Goal: Task Accomplishment & Management: Complete application form

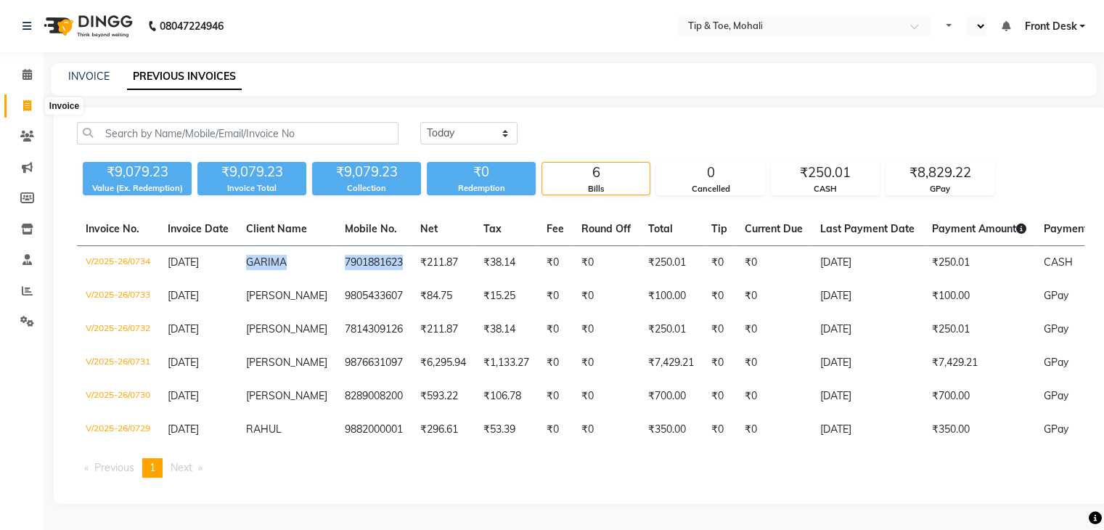
click at [26, 102] on icon at bounding box center [27, 105] width 8 height 11
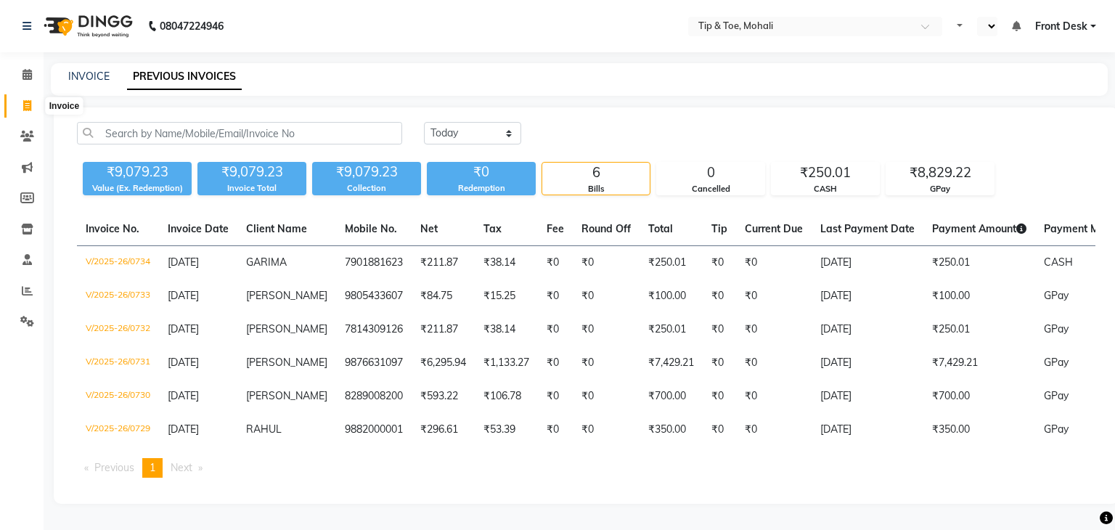
select select "service"
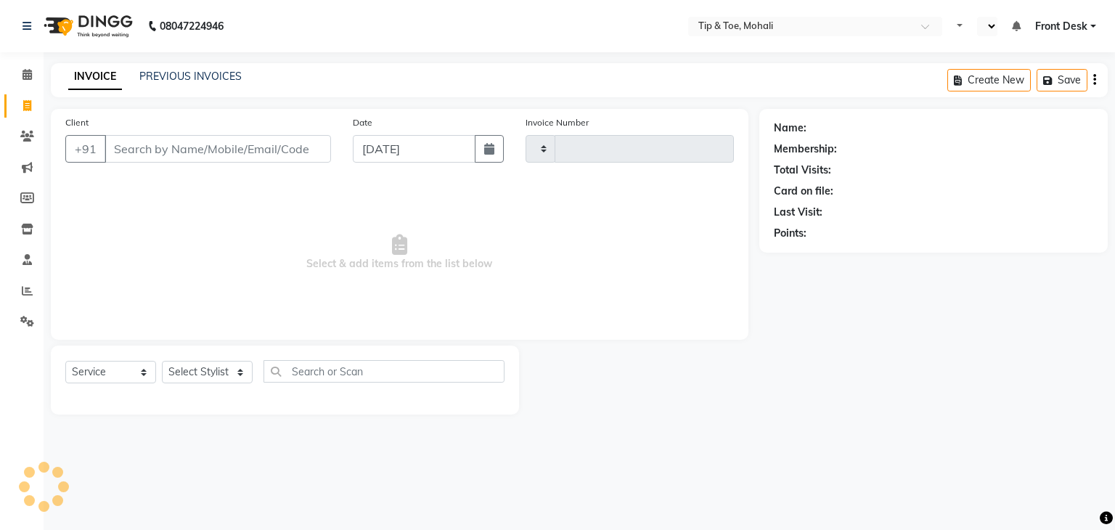
type input "0735"
select select "5835"
click at [136, 155] on input "Client" at bounding box center [217, 149] width 226 height 28
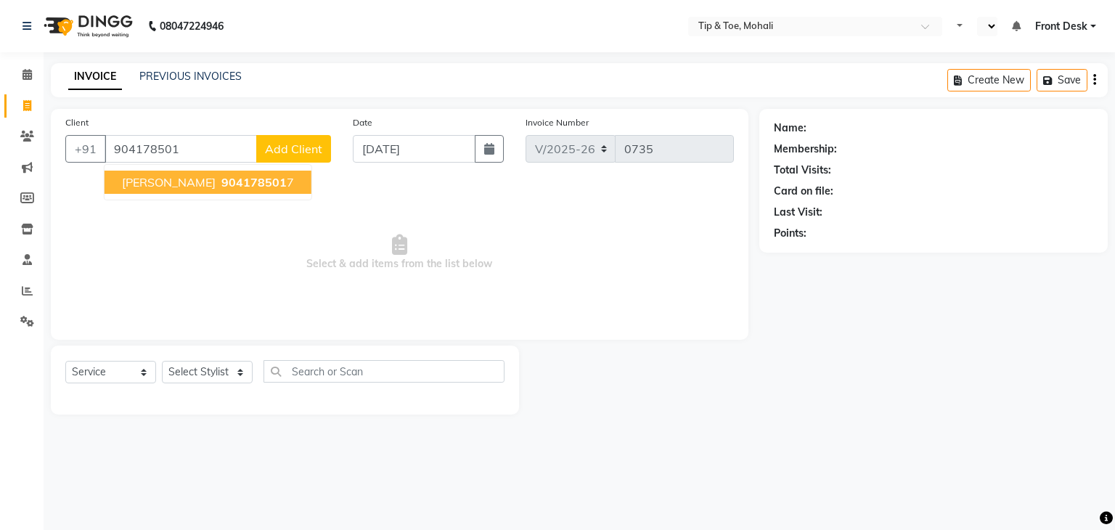
click at [218, 186] on ngb-highlight "904178501 7" at bounding box center [255, 182] width 75 height 15
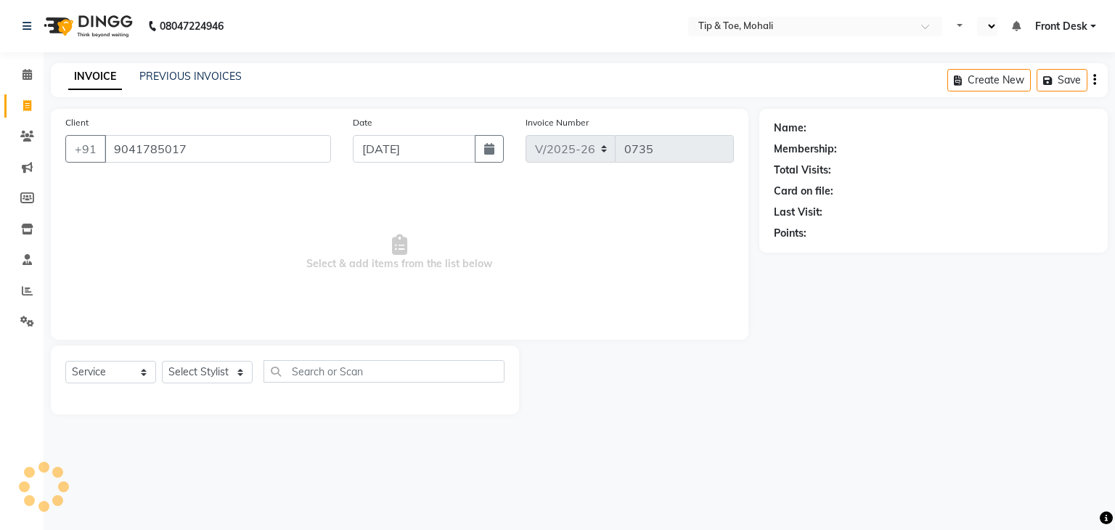
type input "9041785017"
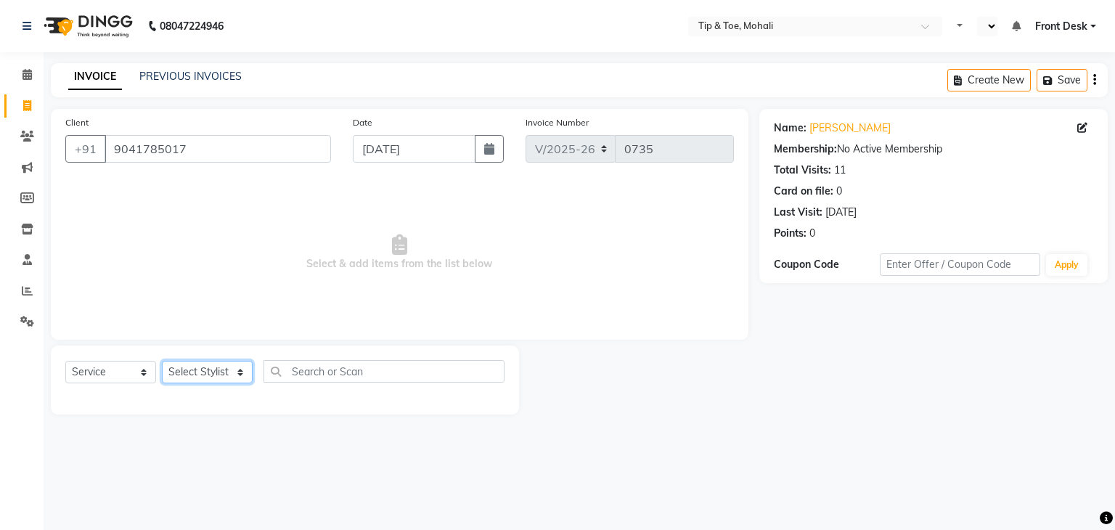
click at [183, 379] on select "Select Stylist Front Desk [PERSON_NAME] [PERSON_NAME] [DATE][PERSON_NAME] SACHI…" at bounding box center [207, 372] width 91 height 22
select select "40702"
click at [162, 361] on select "Select Stylist Front Desk [PERSON_NAME] [PERSON_NAME] [DATE][PERSON_NAME] SACHI…" at bounding box center [207, 372] width 91 height 22
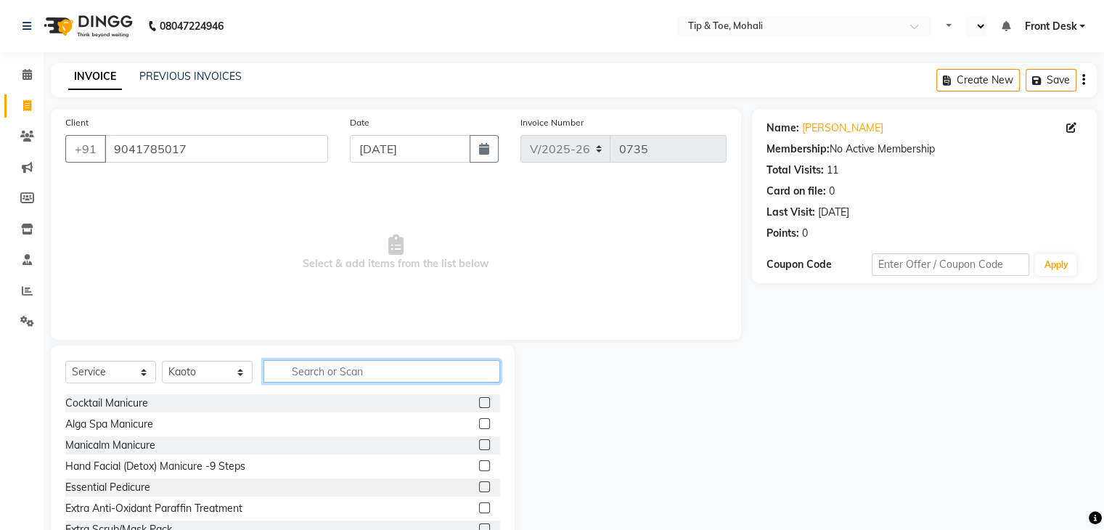
click at [307, 372] on input "text" at bounding box center [381, 371] width 237 height 22
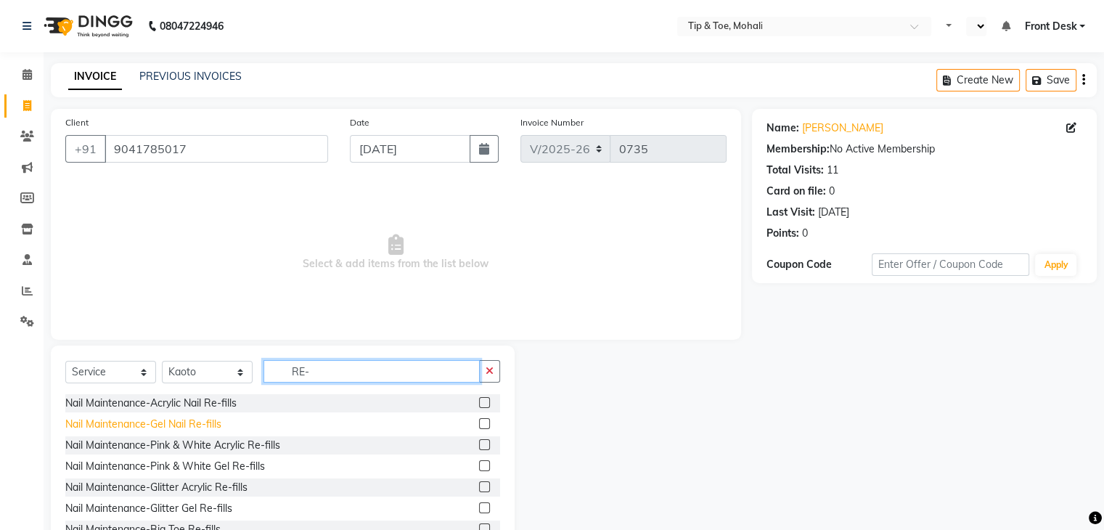
type input "RE-"
click at [144, 427] on div "Nail Maintenance-Gel Nail Re-fills" at bounding box center [143, 424] width 156 height 15
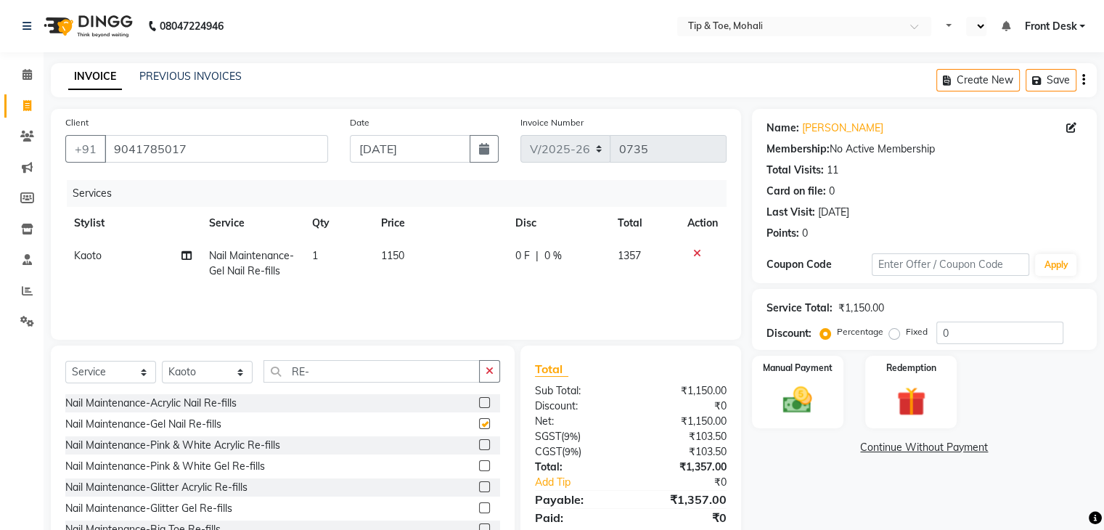
checkbox input "false"
click at [421, 253] on td "1150" at bounding box center [439, 263] width 134 height 48
select select "40702"
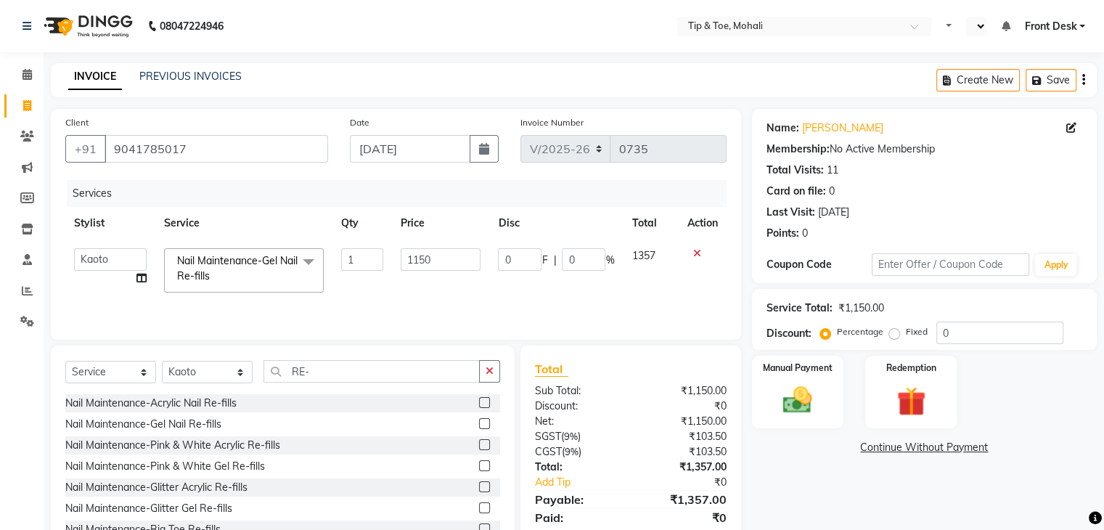
click at [421, 253] on input "1150" at bounding box center [441, 259] width 80 height 22
type input "1800"
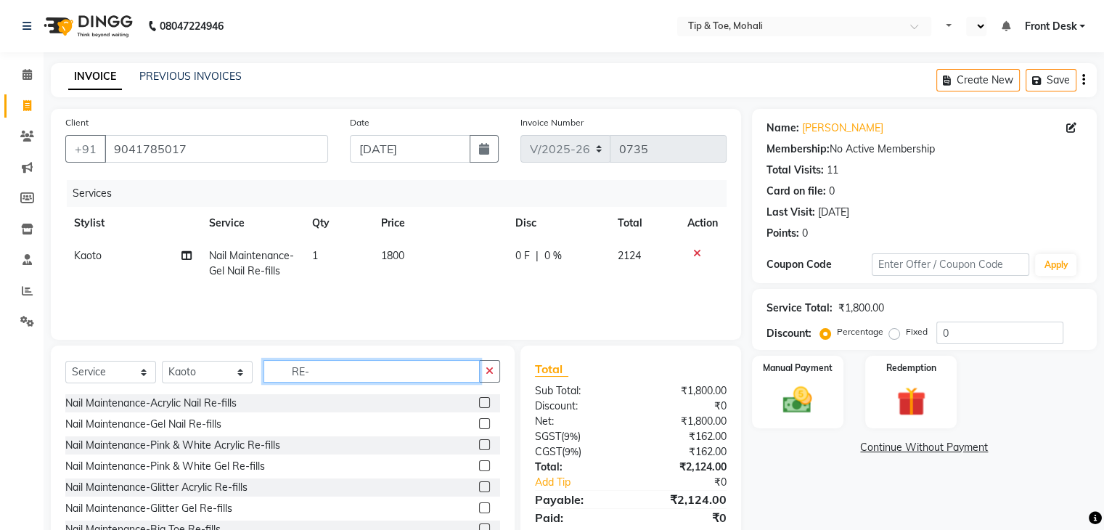
click at [334, 364] on input "RE-" at bounding box center [371, 371] width 216 height 22
type input "R"
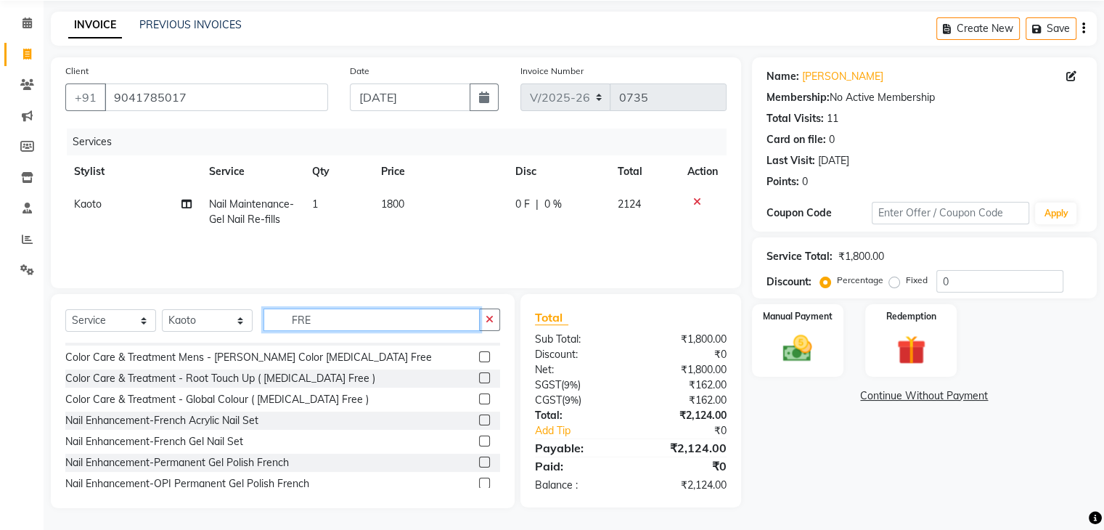
scroll to position [171, 0]
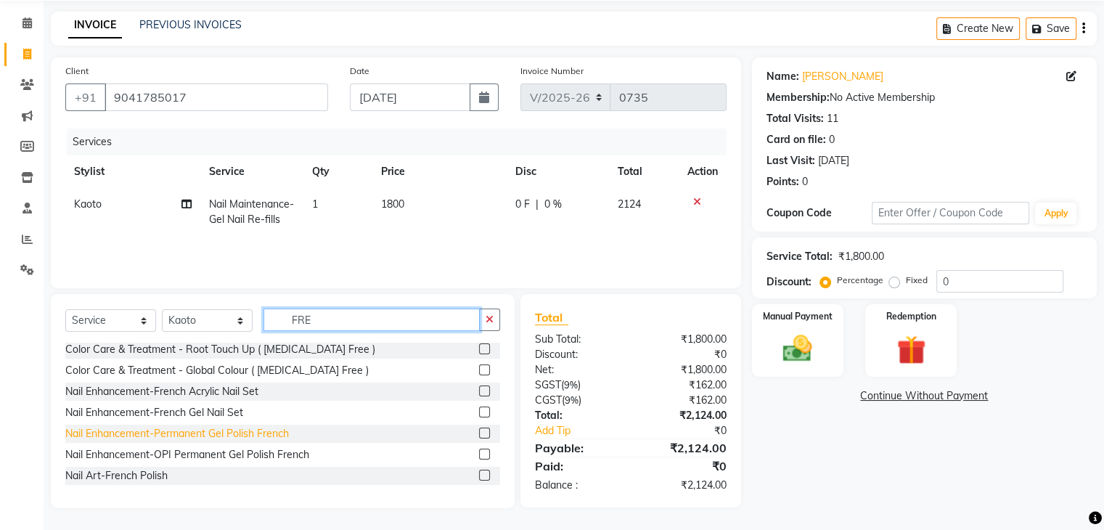
type input "FRE"
click at [260, 427] on div "Nail Enhancement-Permanent Gel Polish French" at bounding box center [176, 433] width 223 height 15
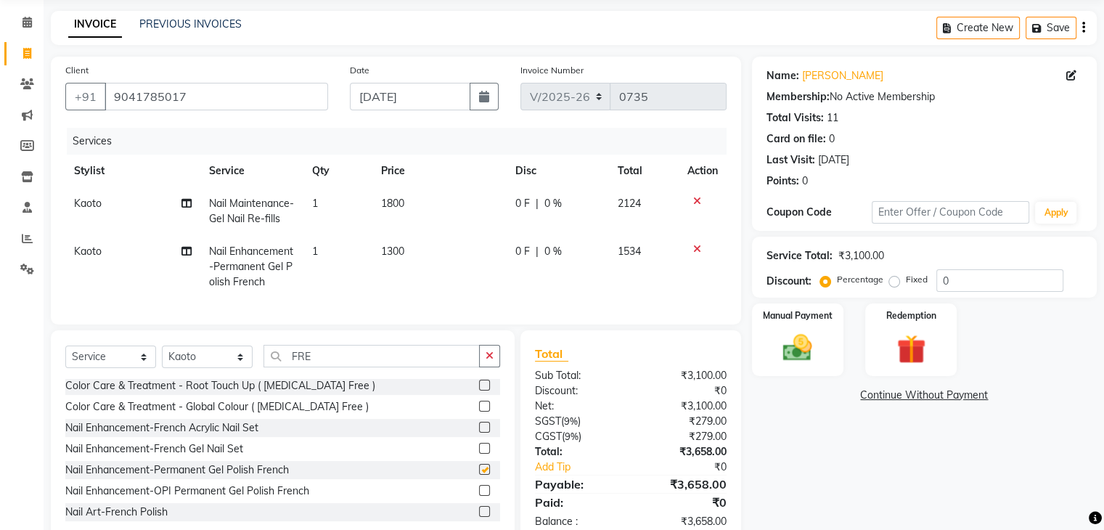
checkbox input "false"
click at [310, 367] on input "FRE" at bounding box center [371, 356] width 216 height 22
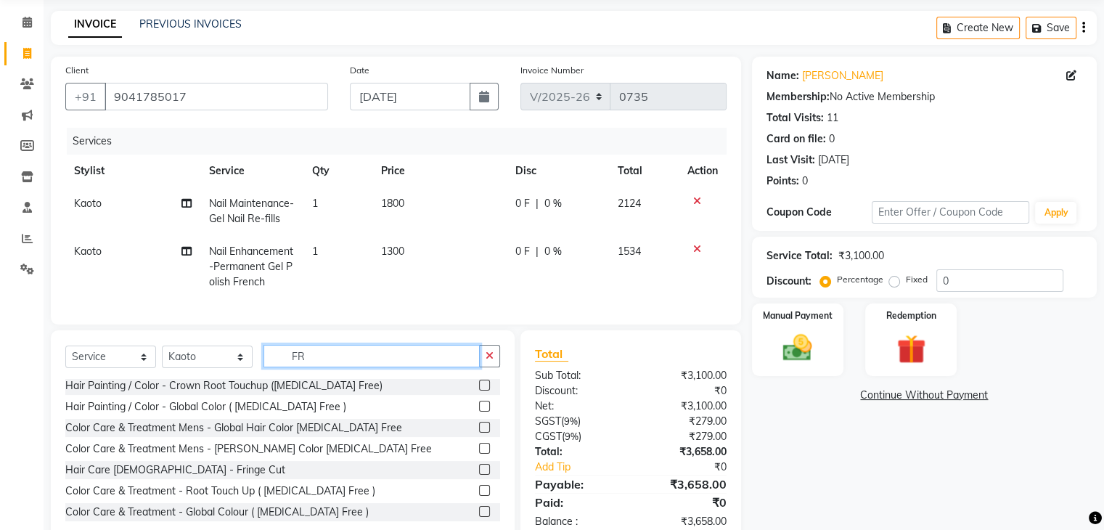
type input "F"
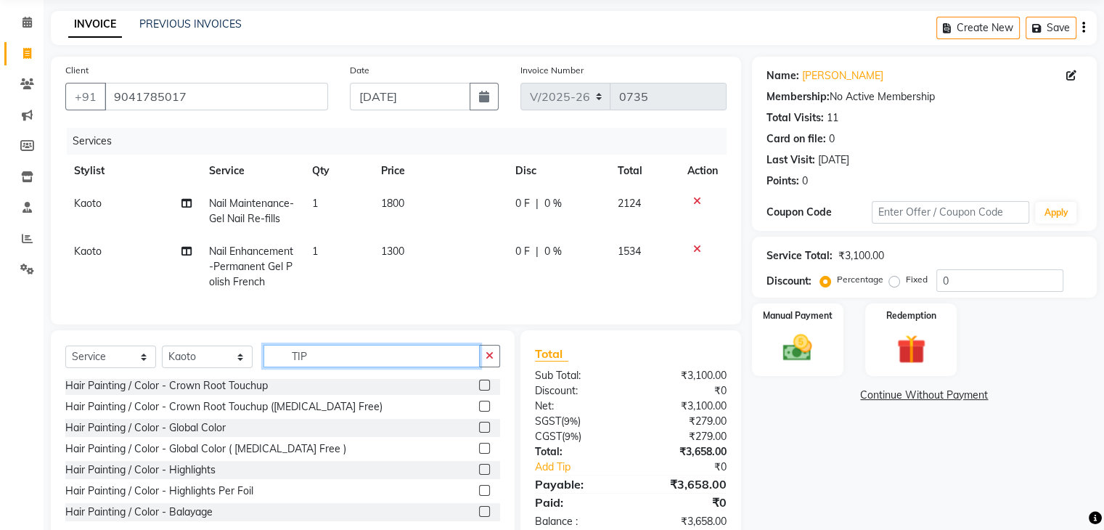
scroll to position [0, 0]
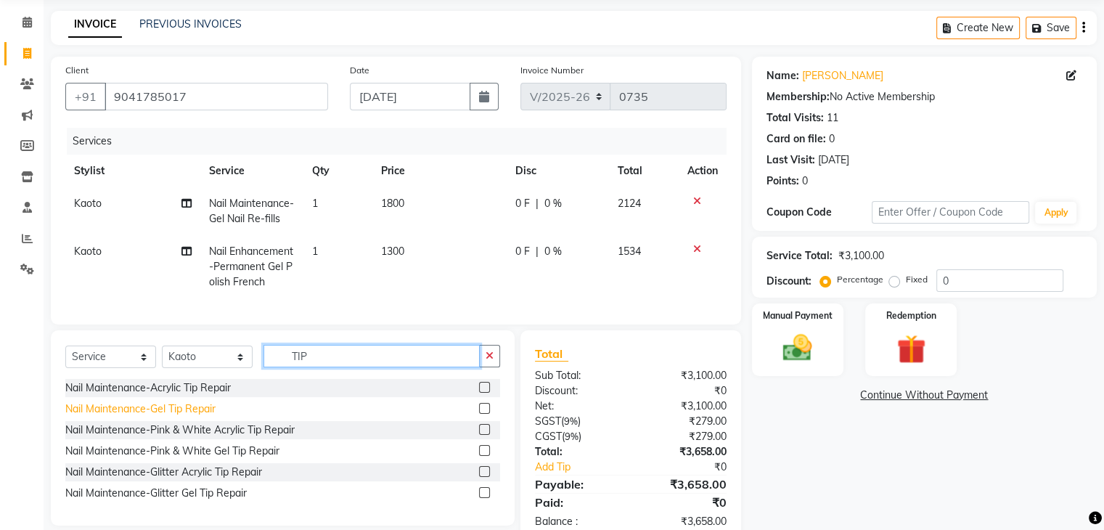
type input "TIP"
click at [174, 414] on div "Nail Maintenance-Gel Tip Repair" at bounding box center [140, 408] width 150 height 15
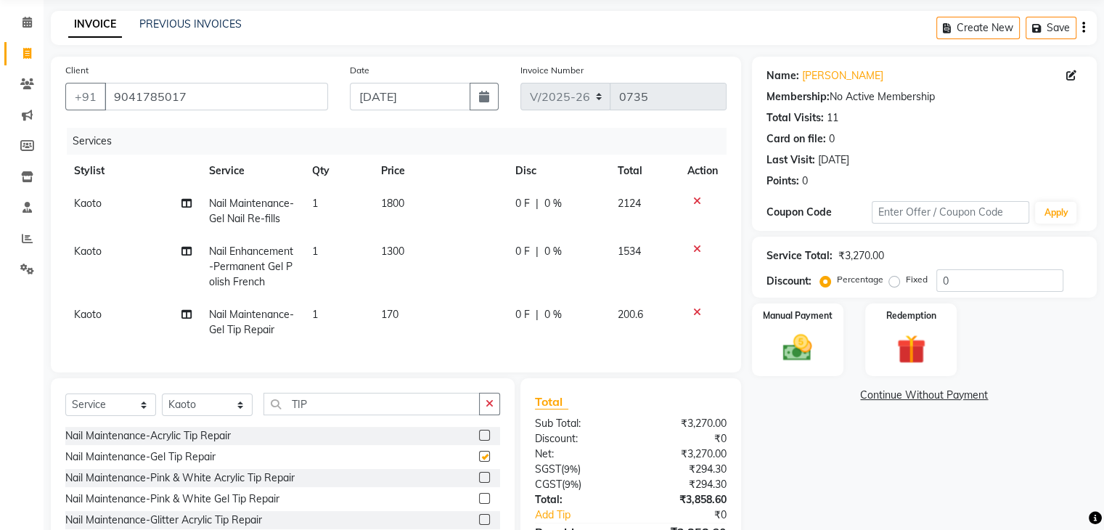
checkbox input "false"
click at [403, 311] on td "170" at bounding box center [439, 322] width 134 height 48
select select "40702"
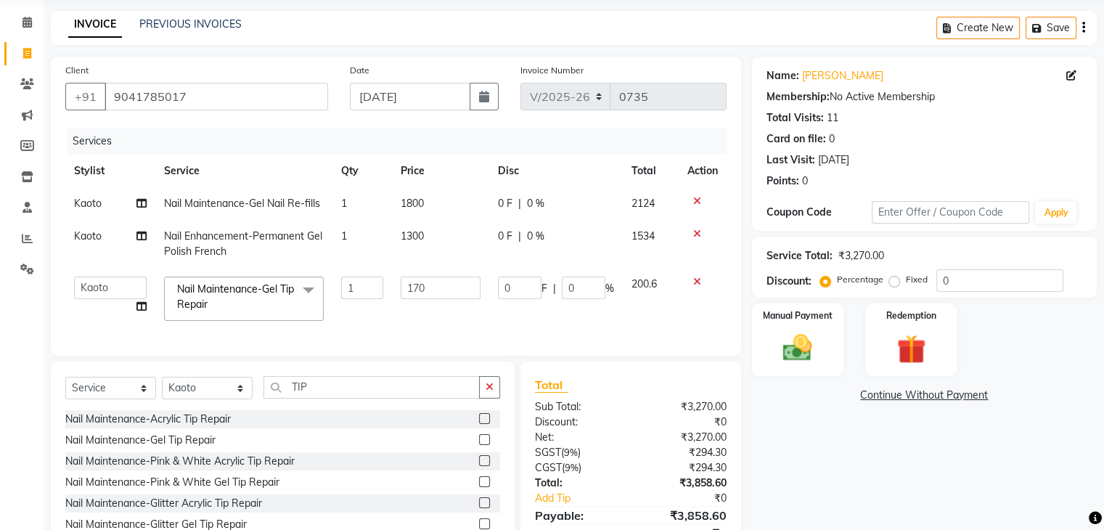
click at [403, 311] on td "170" at bounding box center [440, 299] width 97 height 62
click at [463, 289] on input "170" at bounding box center [441, 287] width 80 height 22
type input "1"
type input "350"
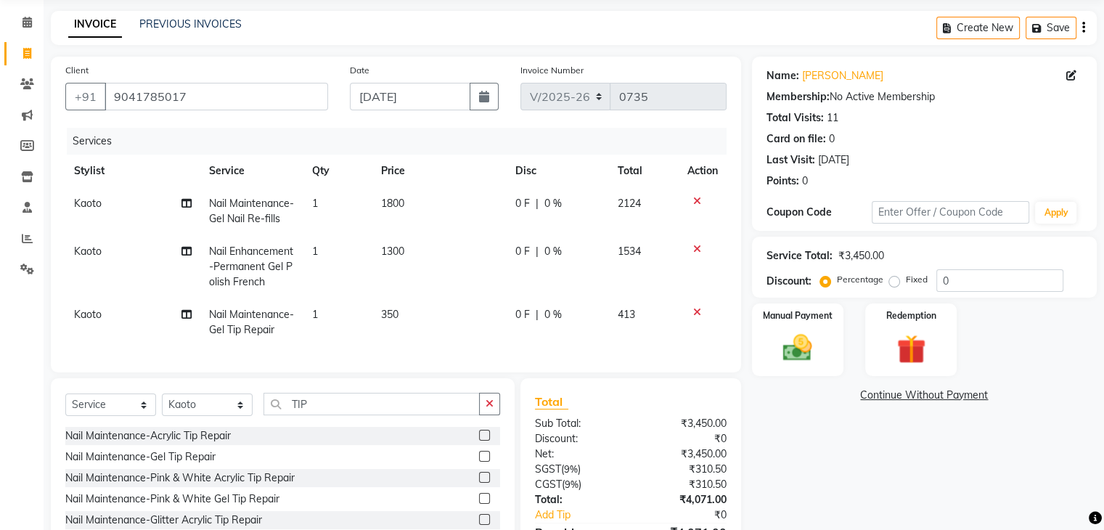
click at [998, 471] on div "Name: [PERSON_NAME] Membership: No Active Membership Total Visits: 11 Card on f…" at bounding box center [930, 324] width 356 height 535
click at [985, 285] on input "0" at bounding box center [999, 280] width 127 height 22
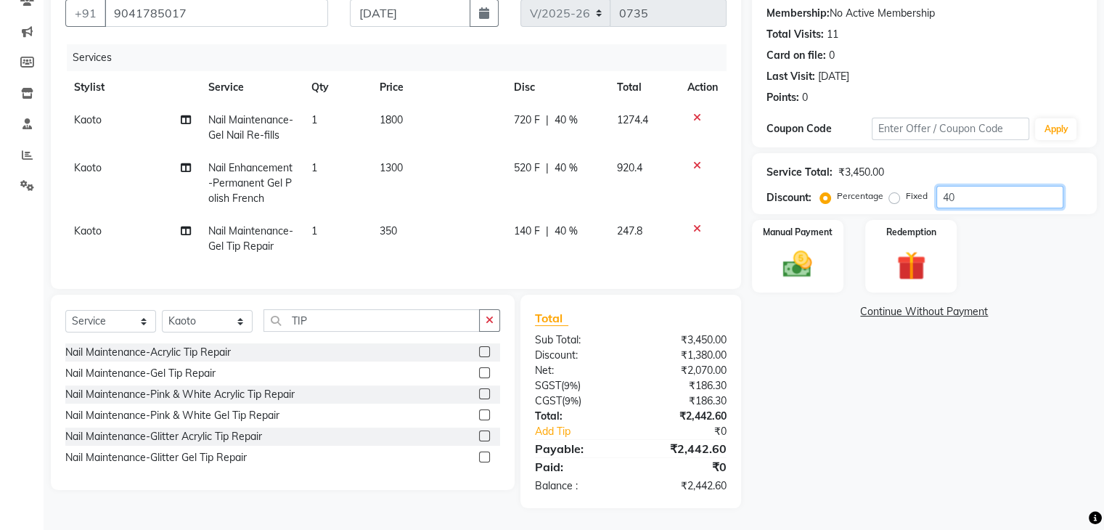
type input "4"
type input "40.01473"
click at [816, 224] on label "Manual Payment" at bounding box center [797, 231] width 73 height 14
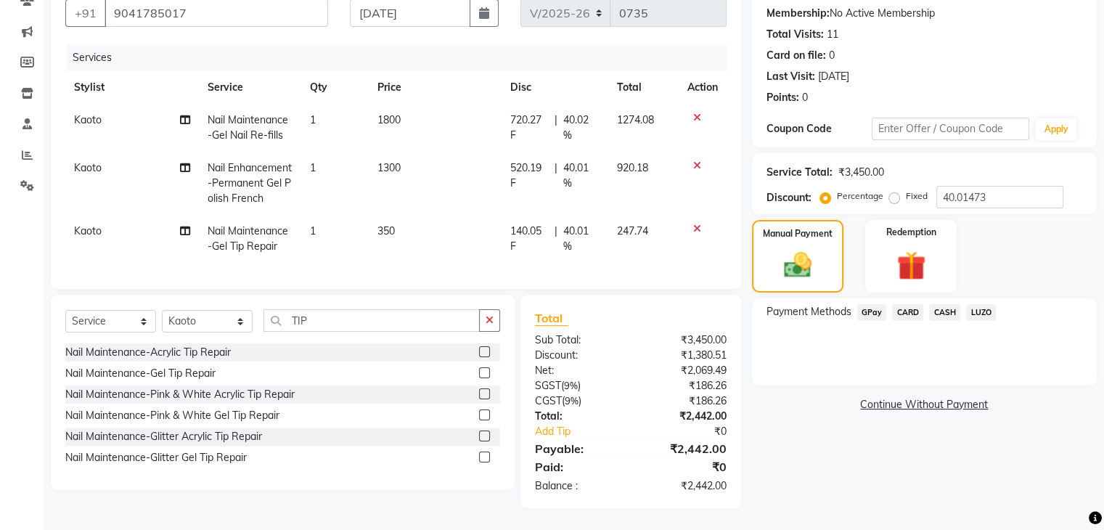
click at [872, 304] on span "GPay" at bounding box center [872, 312] width 30 height 17
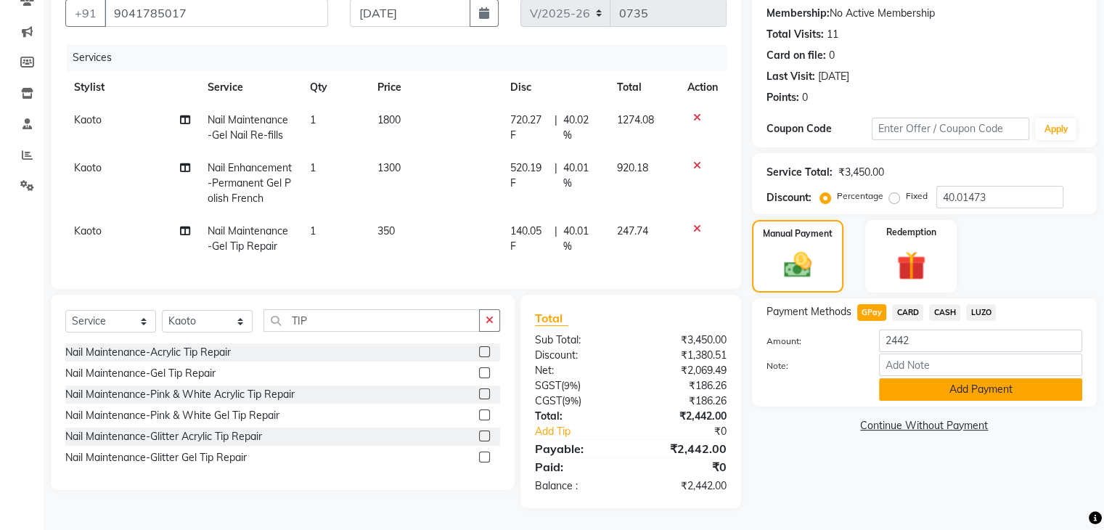
click at [900, 378] on button "Add Payment" at bounding box center [980, 389] width 203 height 22
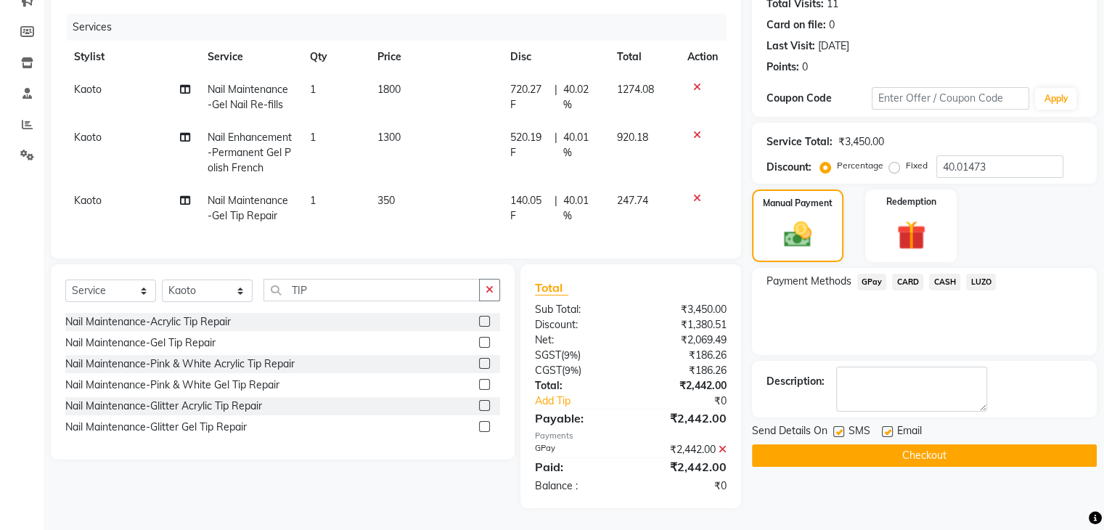
scroll to position [177, 0]
click at [836, 444] on button "Checkout" at bounding box center [924, 455] width 345 height 22
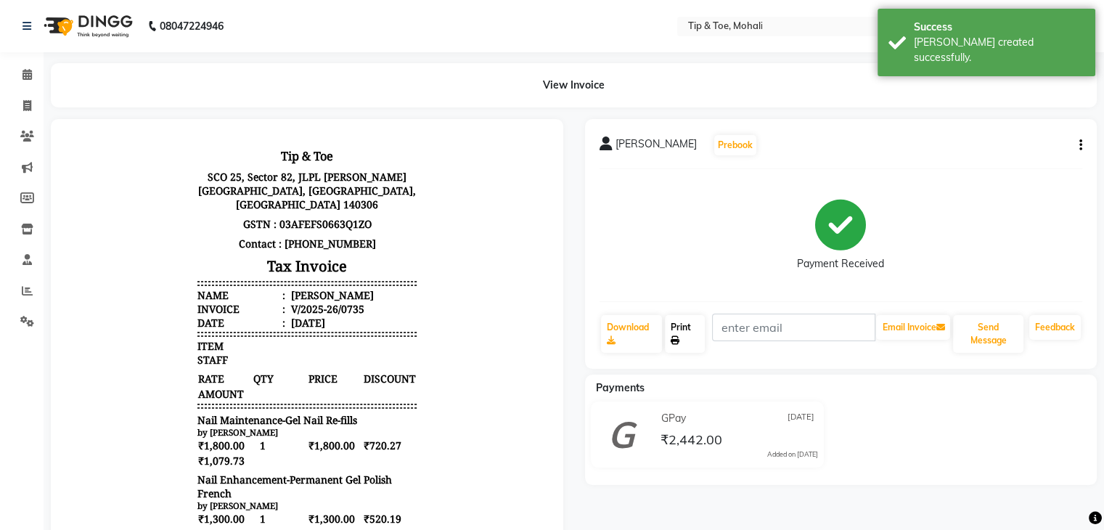
click at [701, 343] on link "Print" at bounding box center [685, 334] width 40 height 38
click at [20, 108] on span at bounding box center [27, 106] width 25 height 17
select select "service"
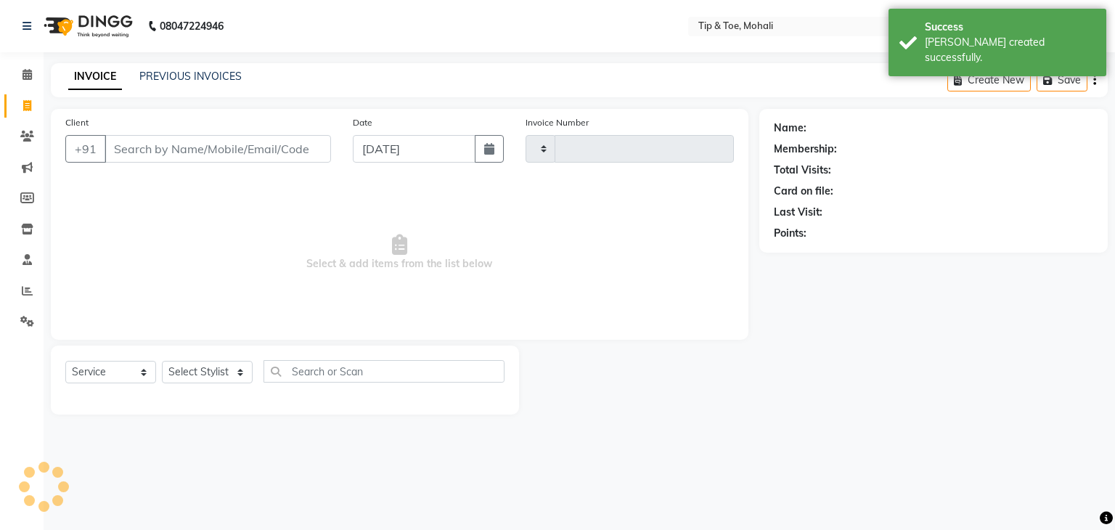
type input "0736"
select select "5835"
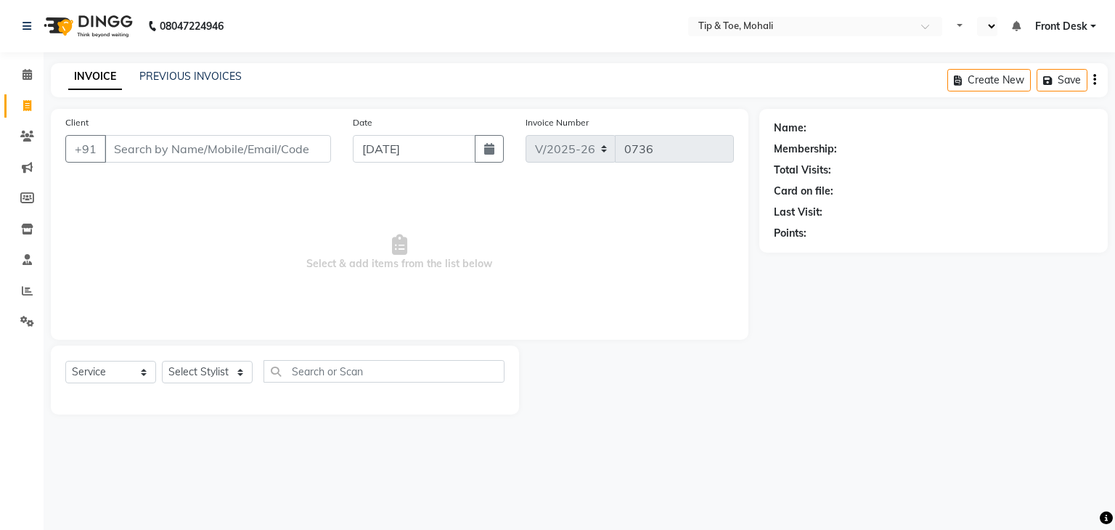
click at [170, 157] on input "Client" at bounding box center [217, 149] width 226 height 28
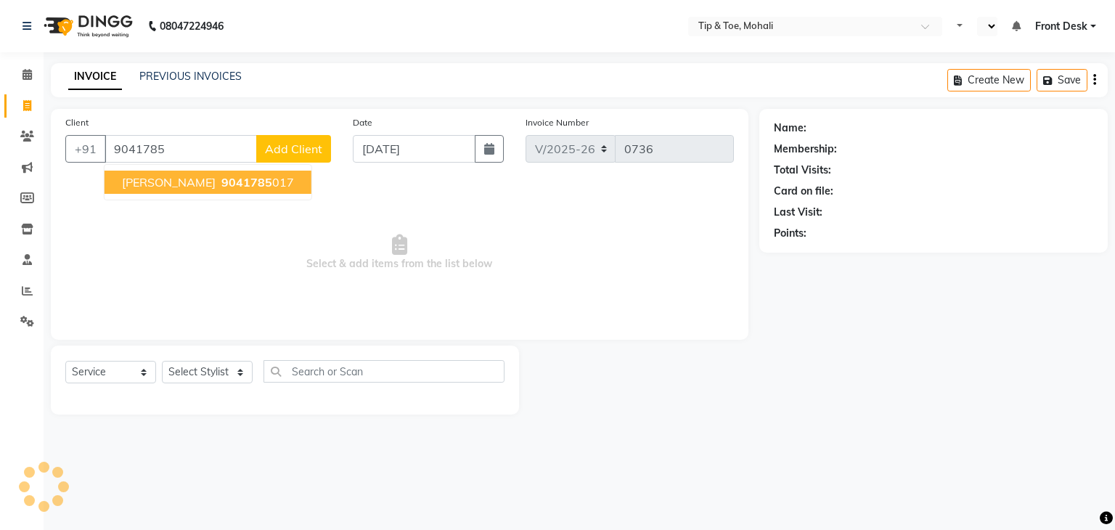
click at [221, 185] on span "9041785" at bounding box center [246, 182] width 51 height 15
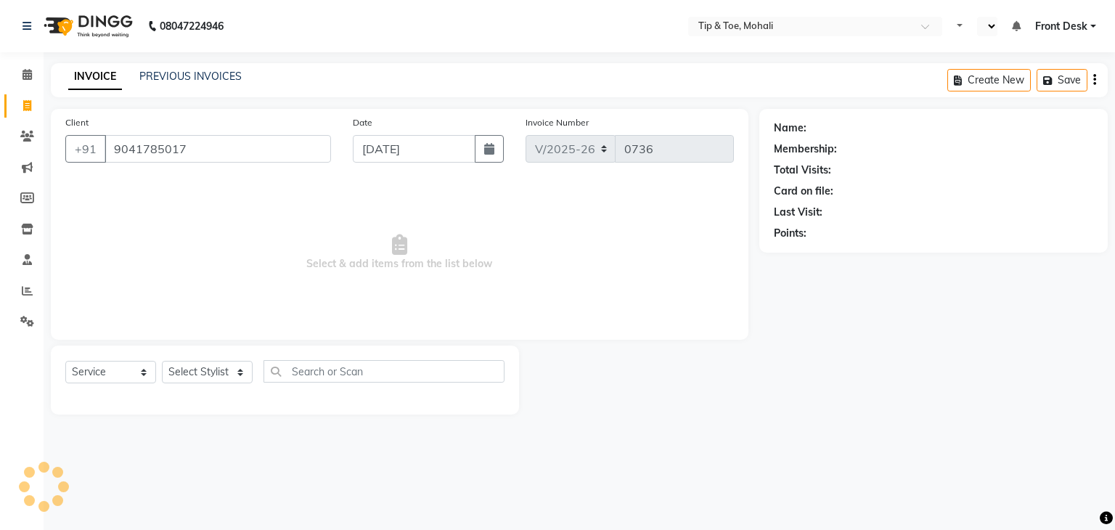
type input "9041785017"
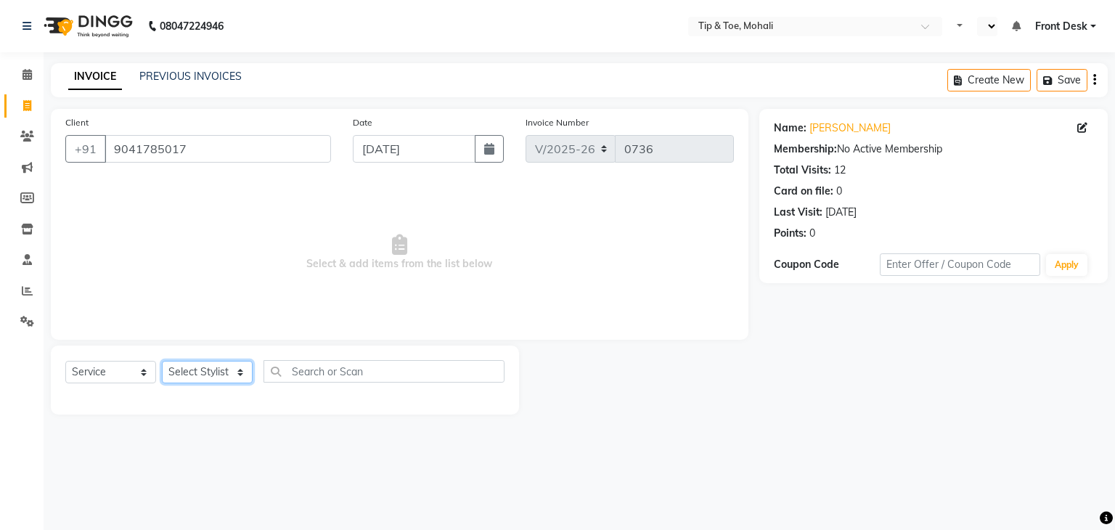
click at [203, 374] on select "Select Stylist Front Desk [PERSON_NAME] [PERSON_NAME] [DATE][PERSON_NAME] SACHI…" at bounding box center [207, 372] width 91 height 22
select select "65568"
click at [162, 361] on select "Select Stylist Front Desk [PERSON_NAME] [PERSON_NAME] [DATE][PERSON_NAME] SACHI…" at bounding box center [207, 372] width 91 height 22
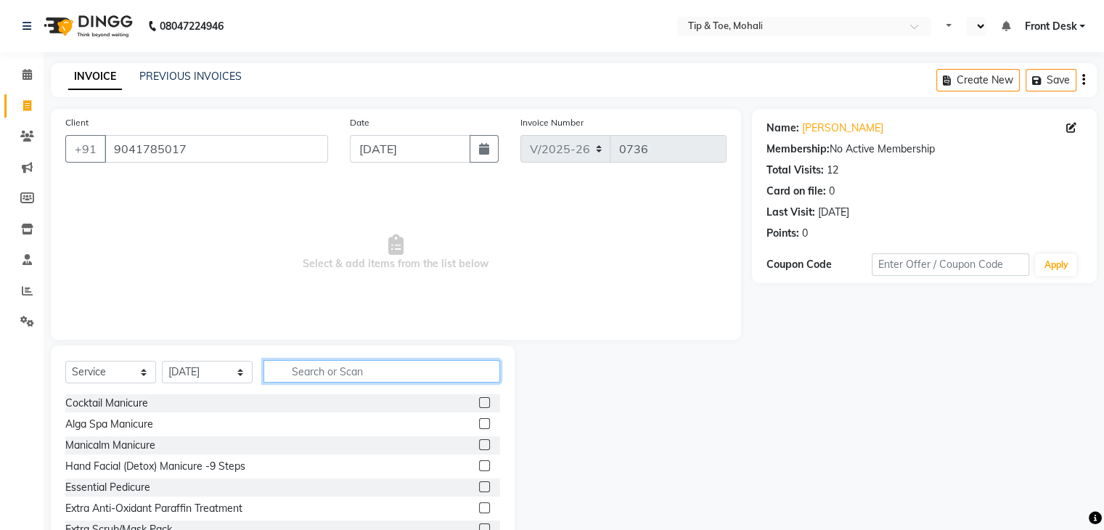
click at [303, 366] on input "text" at bounding box center [381, 371] width 237 height 22
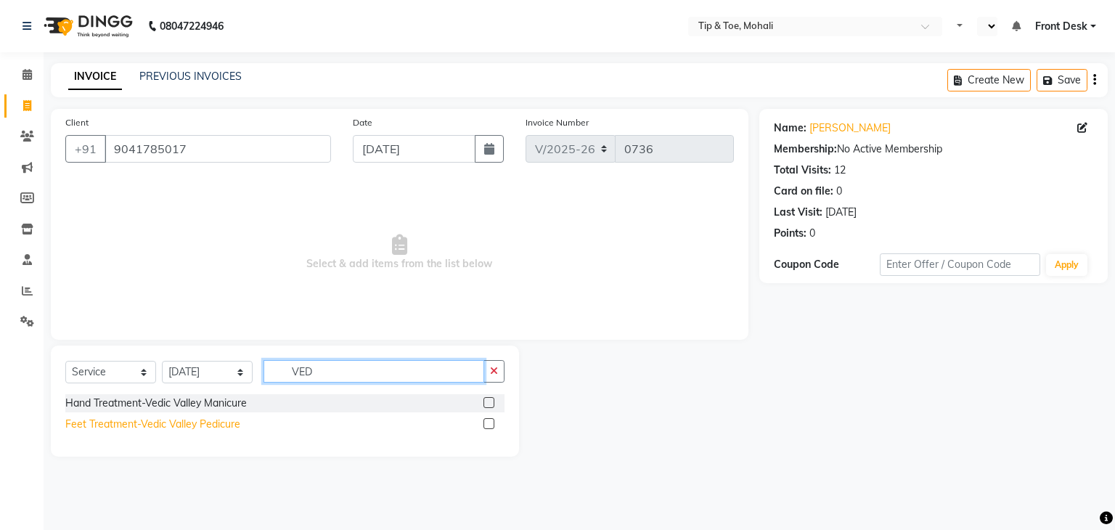
type input "VED"
click at [189, 424] on div "Feet Treatment-Vedic Valley Pedicure" at bounding box center [152, 424] width 175 height 15
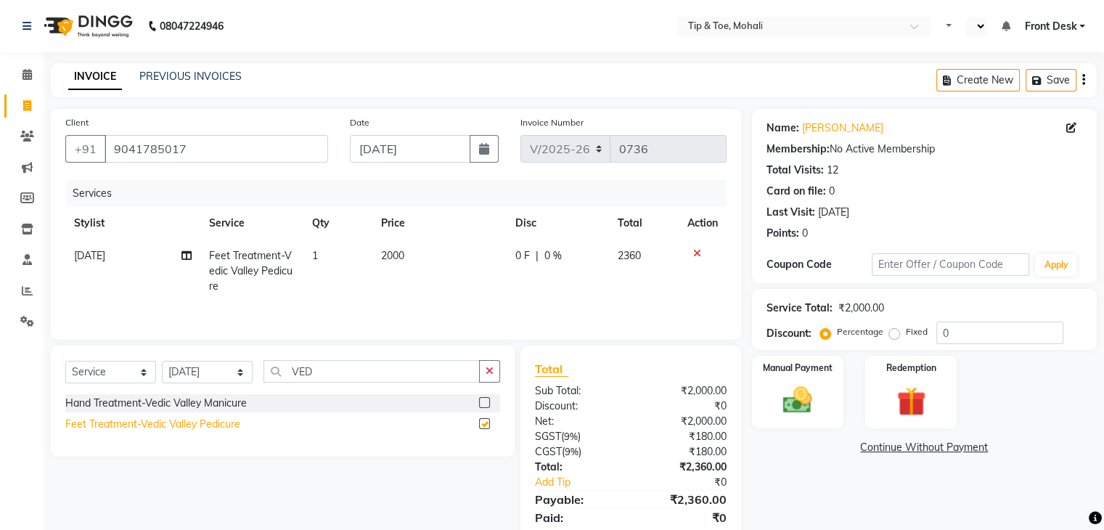
checkbox input "false"
click at [415, 260] on td "2000" at bounding box center [439, 270] width 134 height 63
select select "65568"
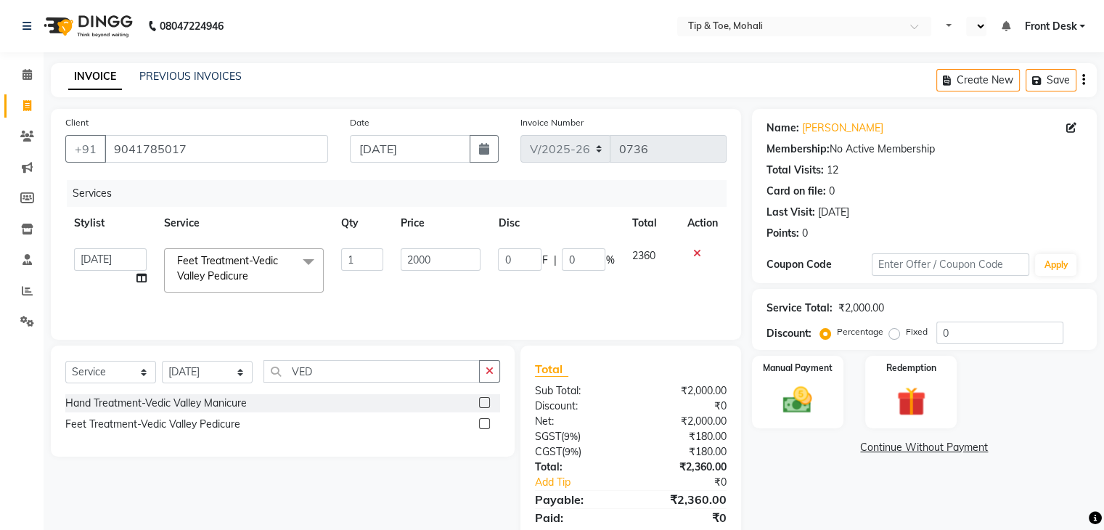
click at [415, 260] on input "2000" at bounding box center [441, 259] width 80 height 22
type input "1000"
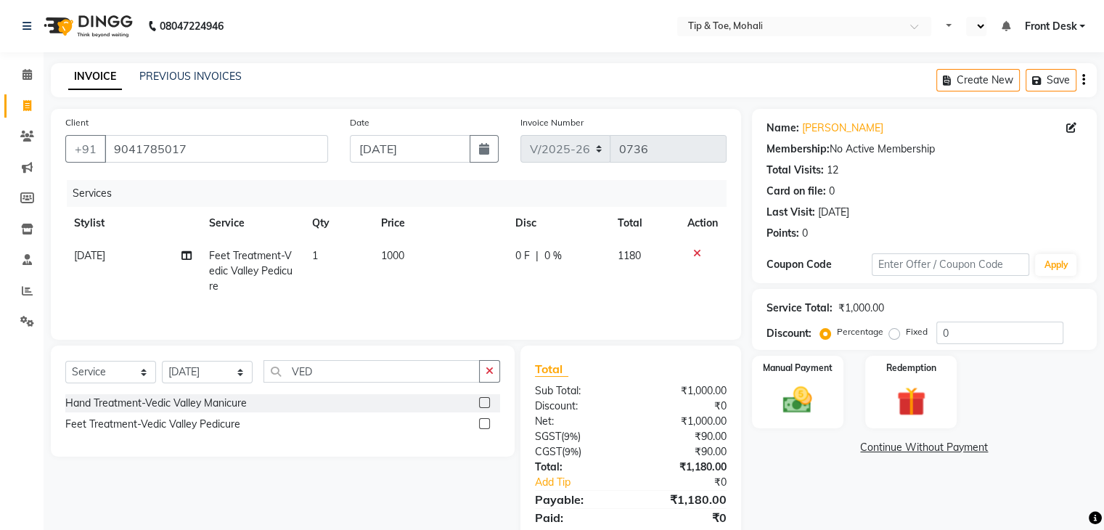
click at [450, 285] on td "1000" at bounding box center [439, 270] width 134 height 63
select select "65568"
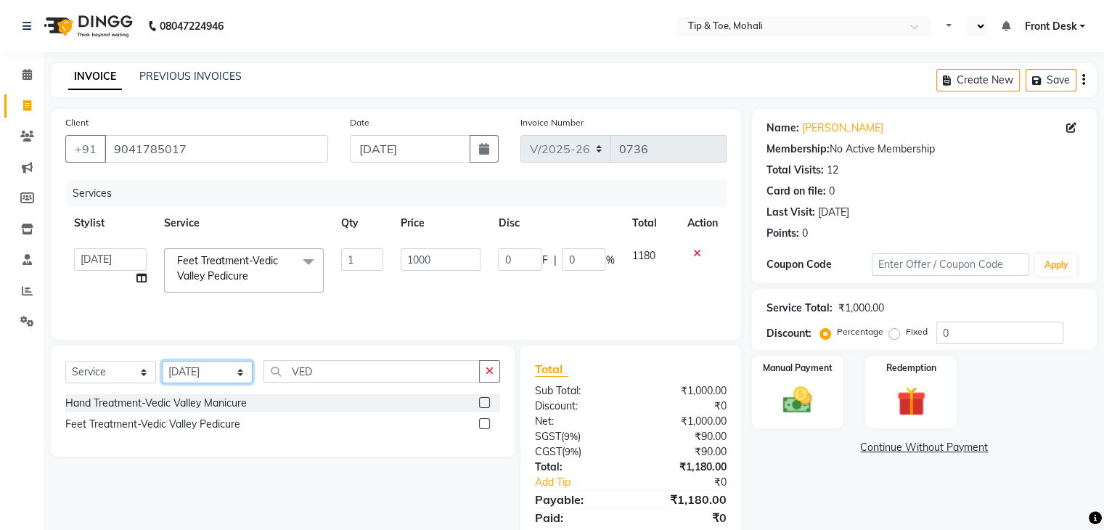
click at [203, 367] on select "Select Stylist Front Desk [PERSON_NAME] [PERSON_NAME] [DATE][PERSON_NAME] SACHI…" at bounding box center [207, 372] width 91 height 22
select select "62242"
click at [162, 361] on select "Select Stylist Front Desk [PERSON_NAME] [PERSON_NAME] [DATE][PERSON_NAME] SACHI…" at bounding box center [207, 372] width 91 height 22
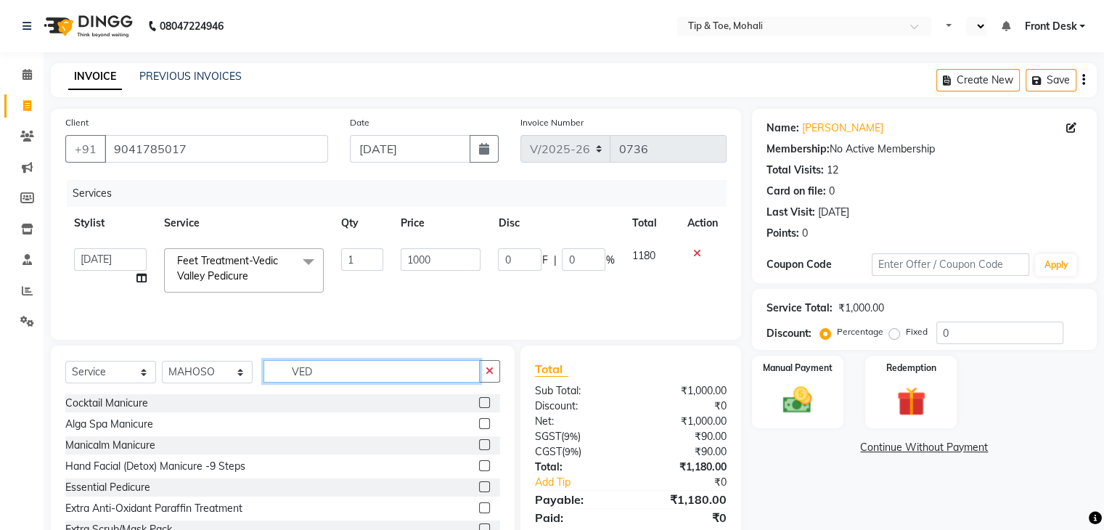
click at [328, 367] on input "VED" at bounding box center [371, 371] width 216 height 22
type input "V"
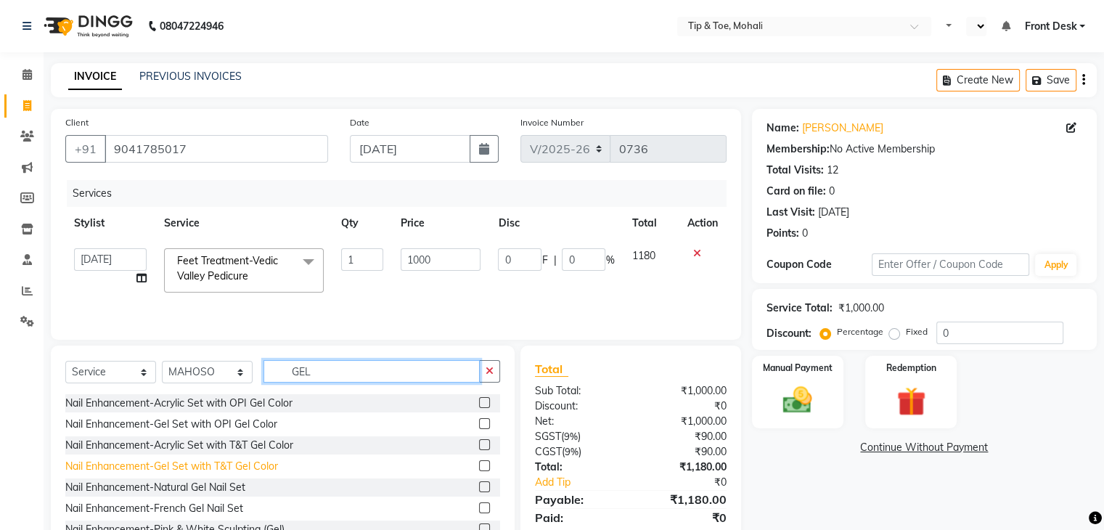
type input "GEL"
click at [221, 464] on div "Nail Enhancement-Gel Set with T&T Gel Color" at bounding box center [171, 466] width 213 height 15
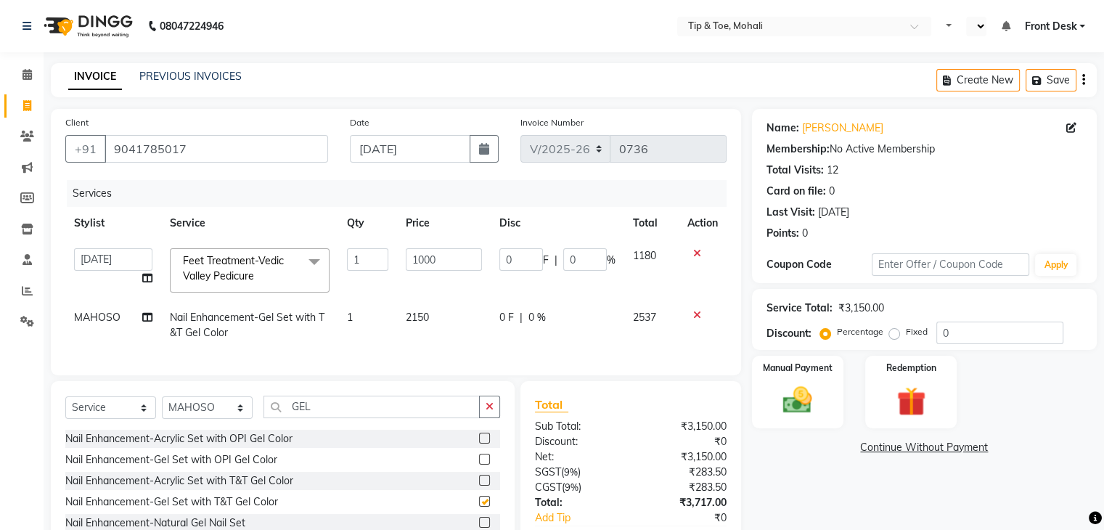
checkbox input "false"
click at [319, 417] on input "GEL" at bounding box center [371, 406] width 216 height 22
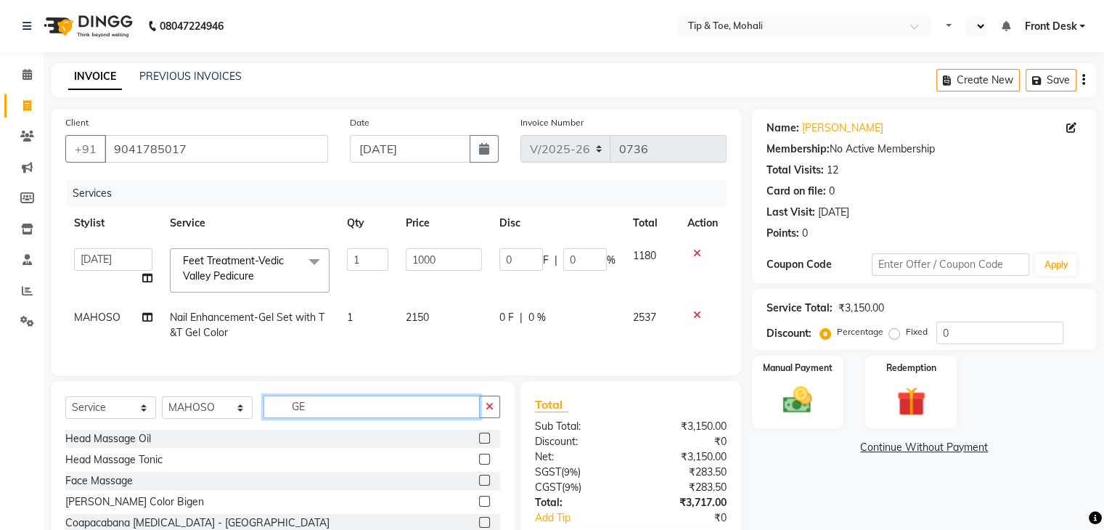
type input "G"
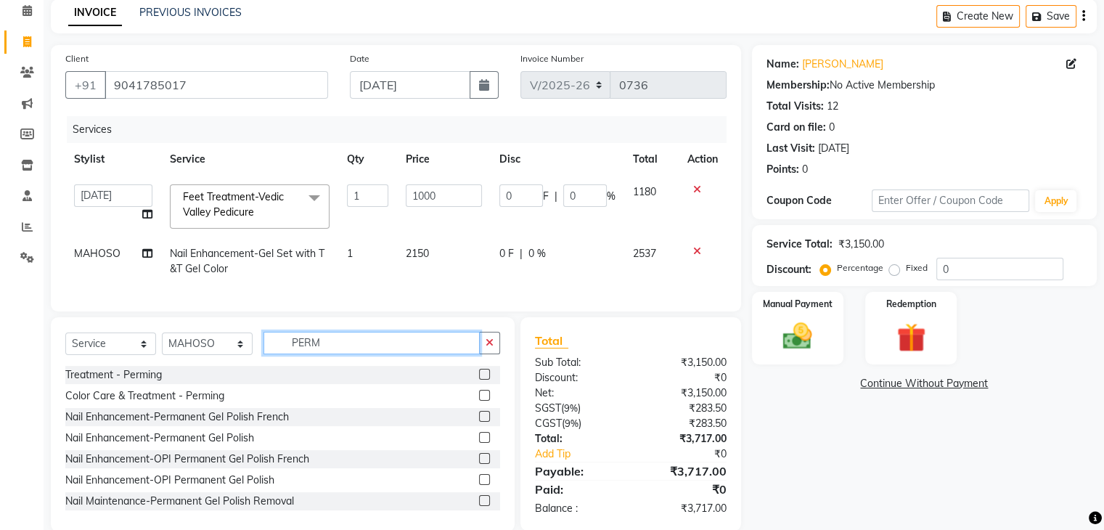
scroll to position [64, 0]
type input "PERM"
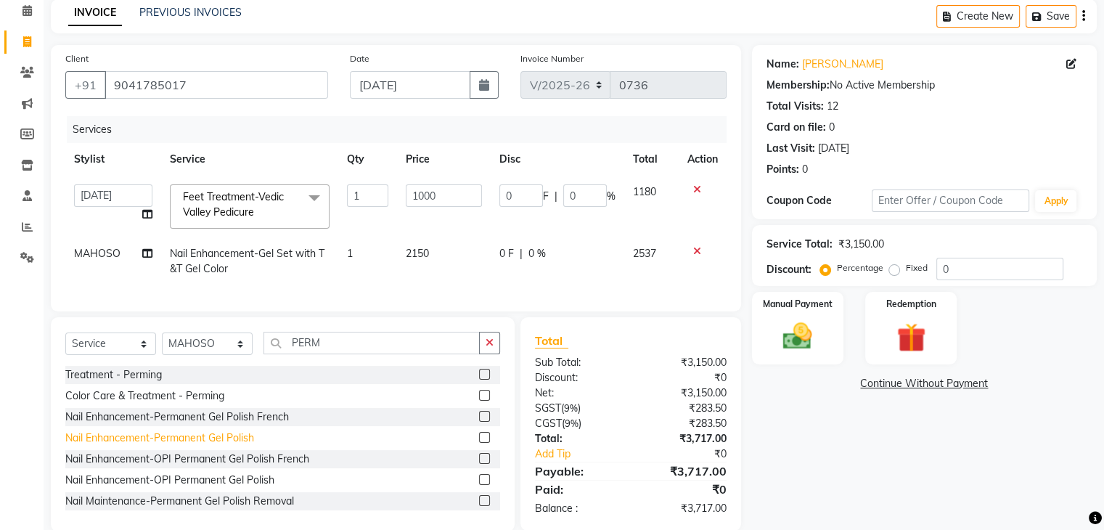
click at [202, 443] on div "Nail Enhancement-Permanent Gel Polish" at bounding box center [159, 437] width 189 height 15
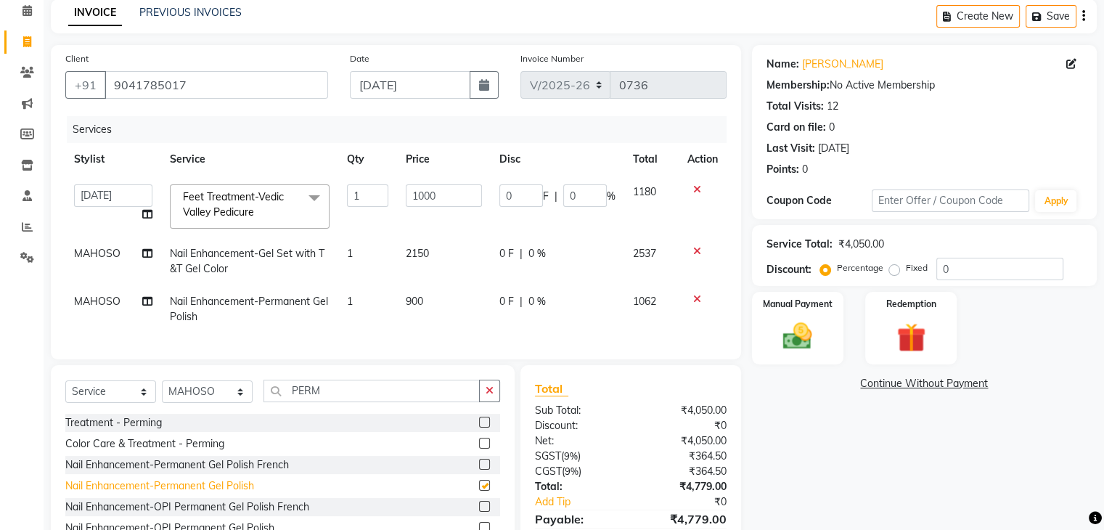
checkbox input "false"
click at [449, 251] on td "2150" at bounding box center [444, 261] width 94 height 48
select select "62242"
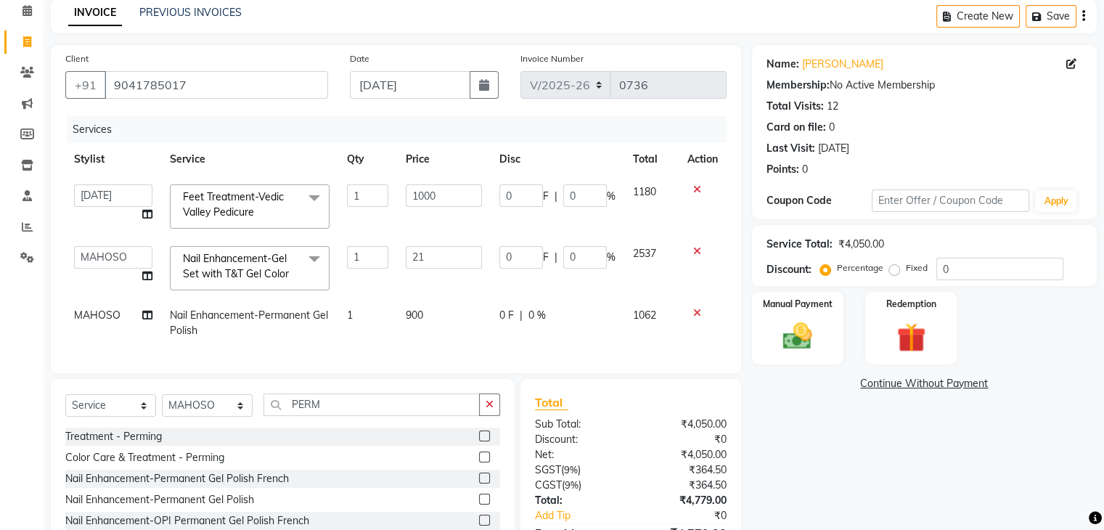
type input "2"
type input "2600"
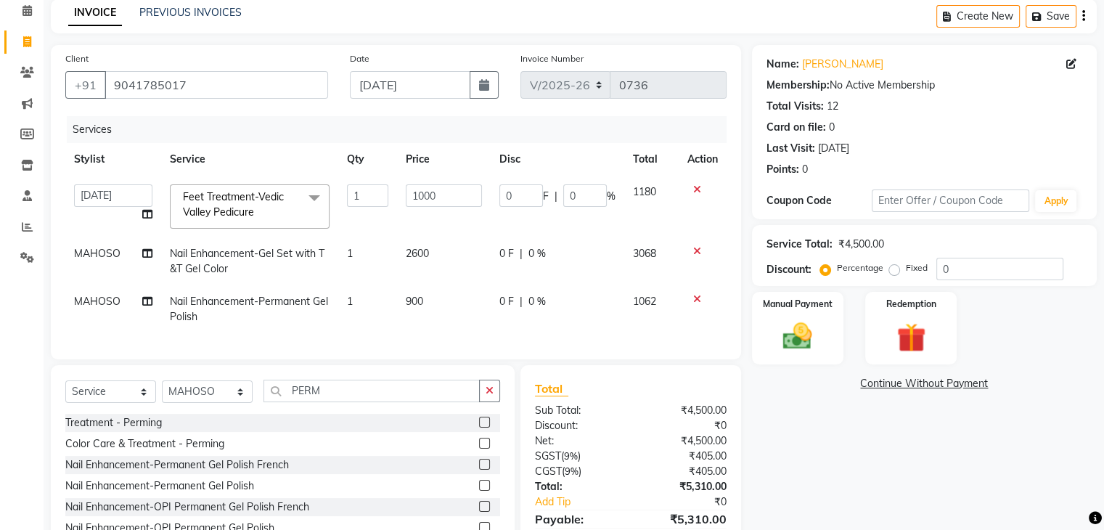
click at [459, 290] on tbody "Front Desk Kaoto [PERSON_NAME] [PERSON_NAME] [DATE][PERSON_NAME] SACHIN [PERSON…" at bounding box center [395, 254] width 661 height 157
click at [443, 201] on input "1000" at bounding box center [444, 195] width 76 height 22
type input "1"
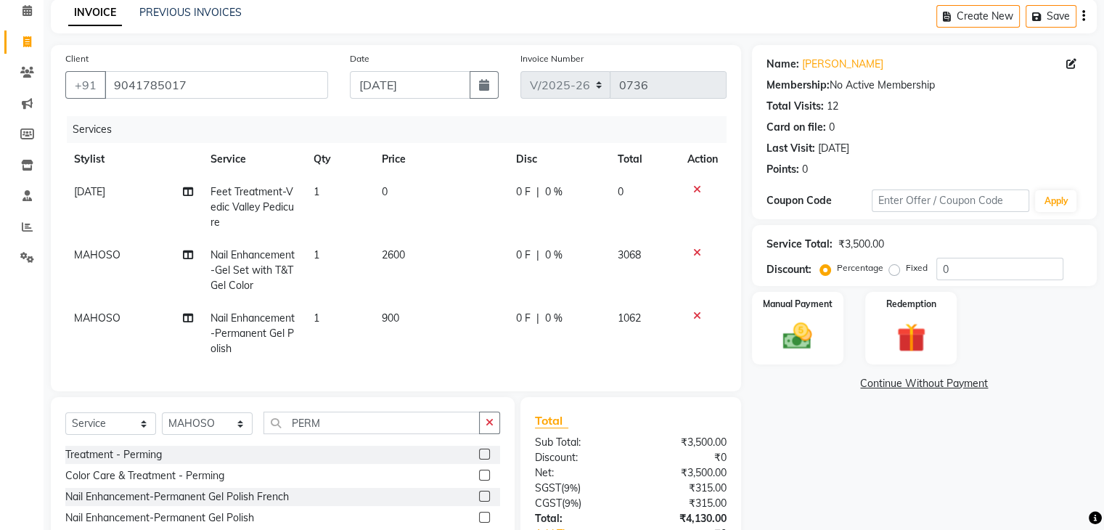
click at [697, 188] on icon at bounding box center [697, 189] width 8 height 10
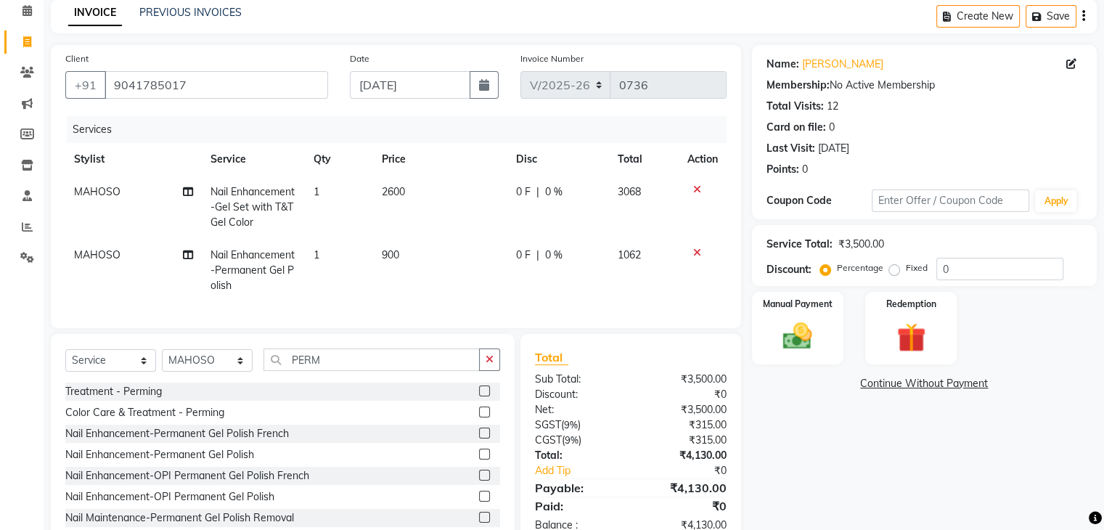
scroll to position [115, 0]
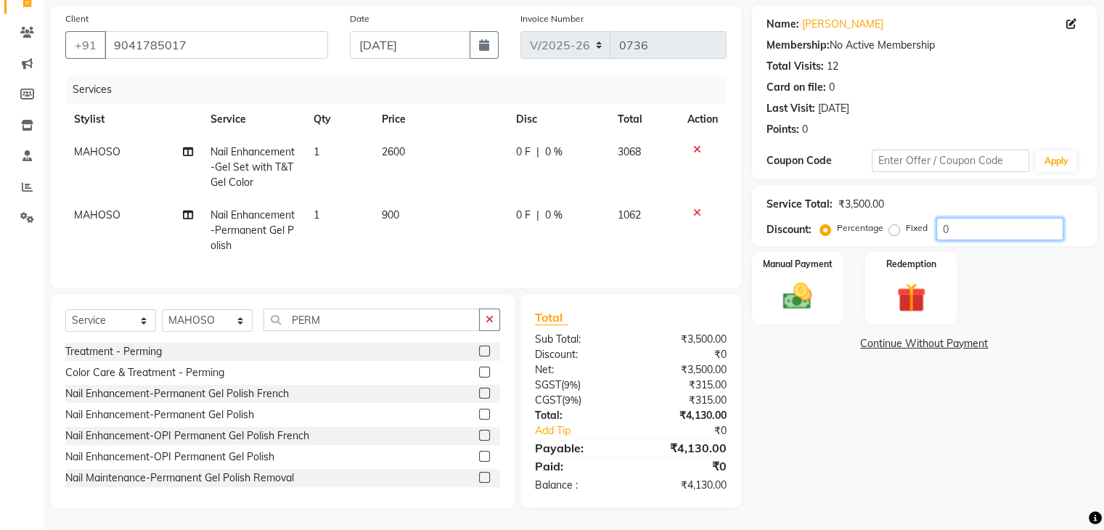
click at [969, 218] on input "0" at bounding box center [999, 229] width 127 height 22
type input "4"
type input "39.95157"
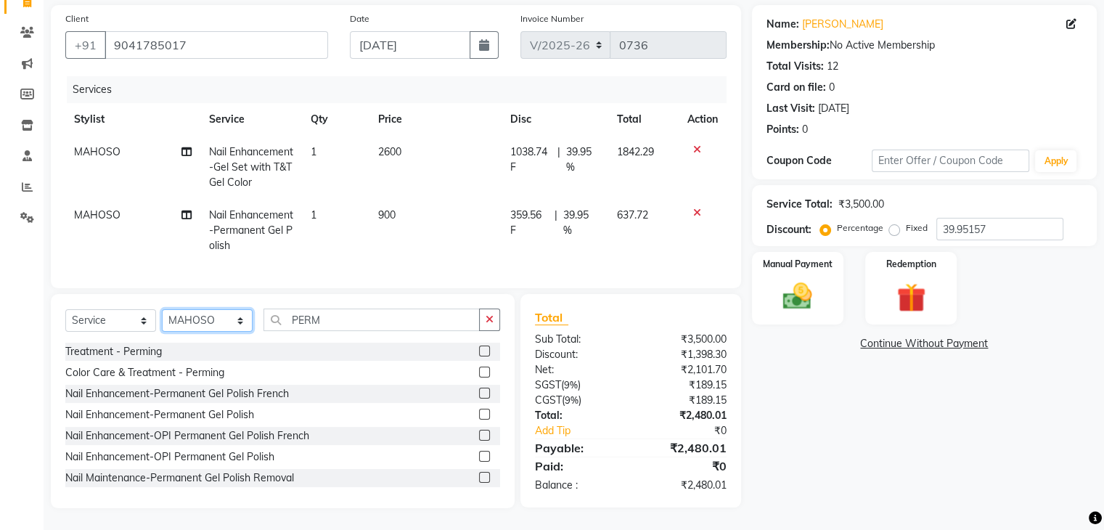
click at [214, 324] on select "Select Stylist Front Desk [PERSON_NAME] [PERSON_NAME] [DATE][PERSON_NAME] SACHI…" at bounding box center [207, 320] width 91 height 22
select select "65568"
click at [162, 309] on select "Select Stylist Front Desk [PERSON_NAME] [PERSON_NAME] [DATE][PERSON_NAME] SACHI…" at bounding box center [207, 320] width 91 height 22
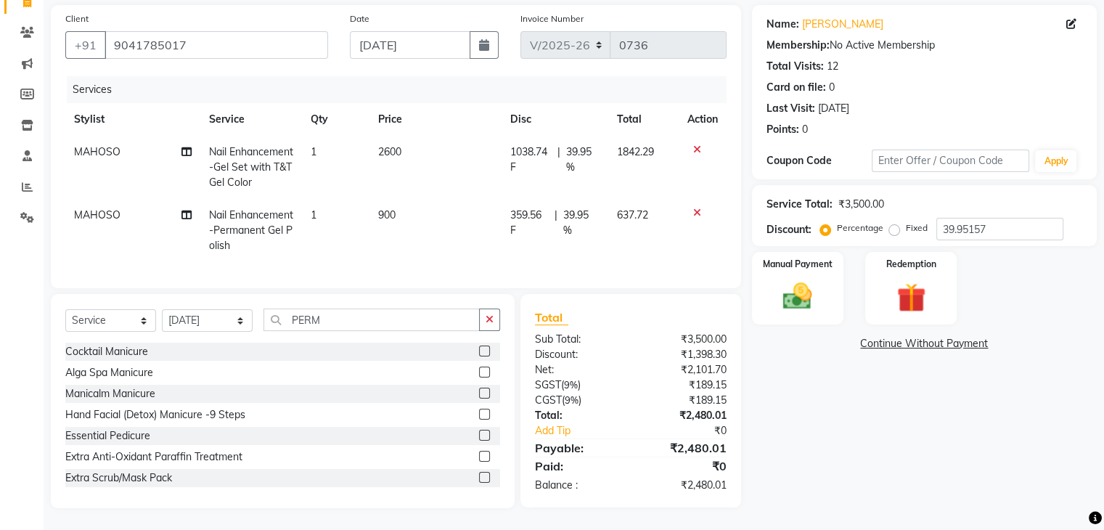
click at [369, 307] on div "Select Service Product Membership Package Voucher Prepaid Gift Card Select Styl…" at bounding box center [283, 401] width 464 height 214
click at [363, 319] on input "PERM" at bounding box center [371, 319] width 216 height 22
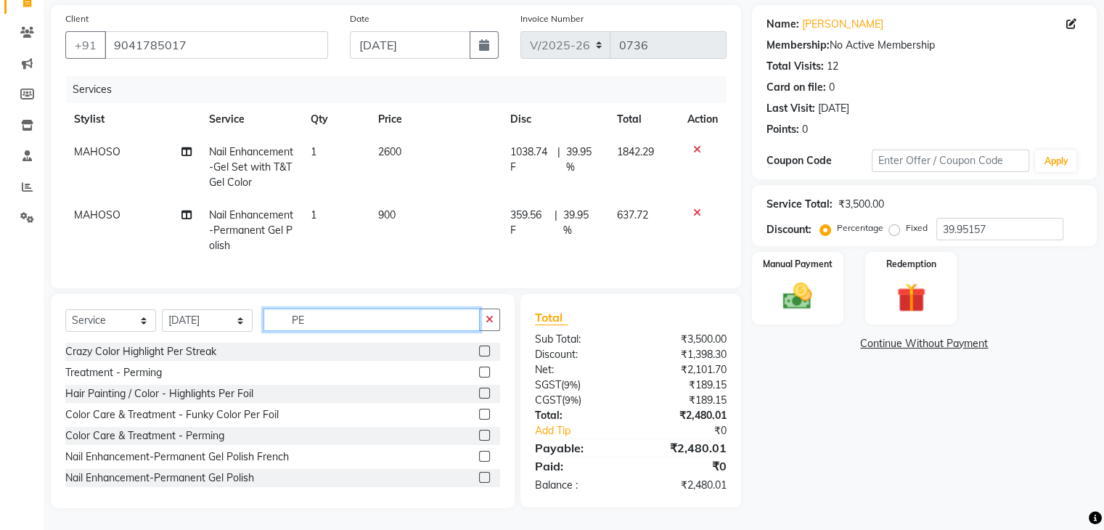
type input "P"
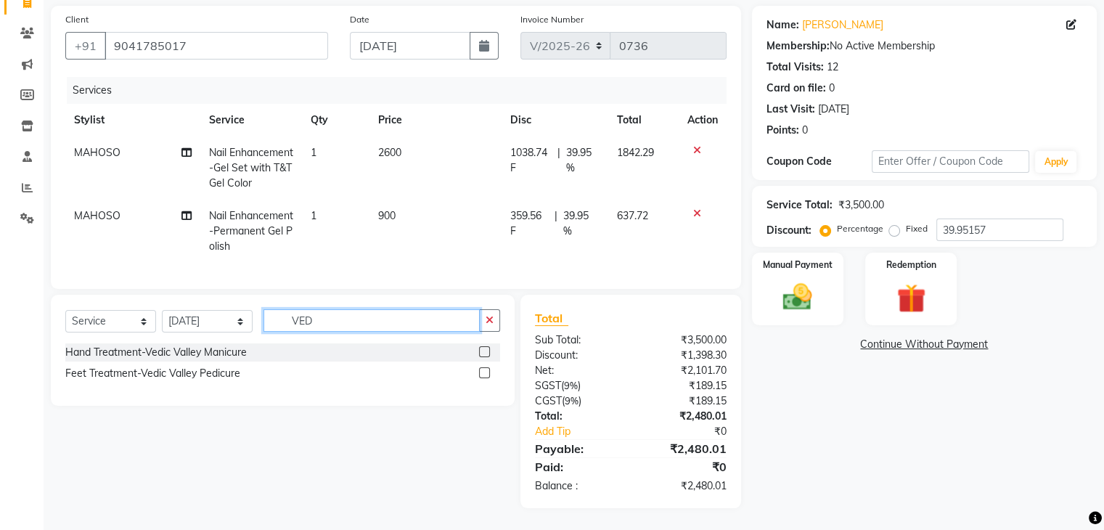
scroll to position [115, 0]
type input "VEDI"
click at [229, 372] on div "Feet Treatment-Vedic Valley Pedicure" at bounding box center [152, 373] width 175 height 15
checkbox input "false"
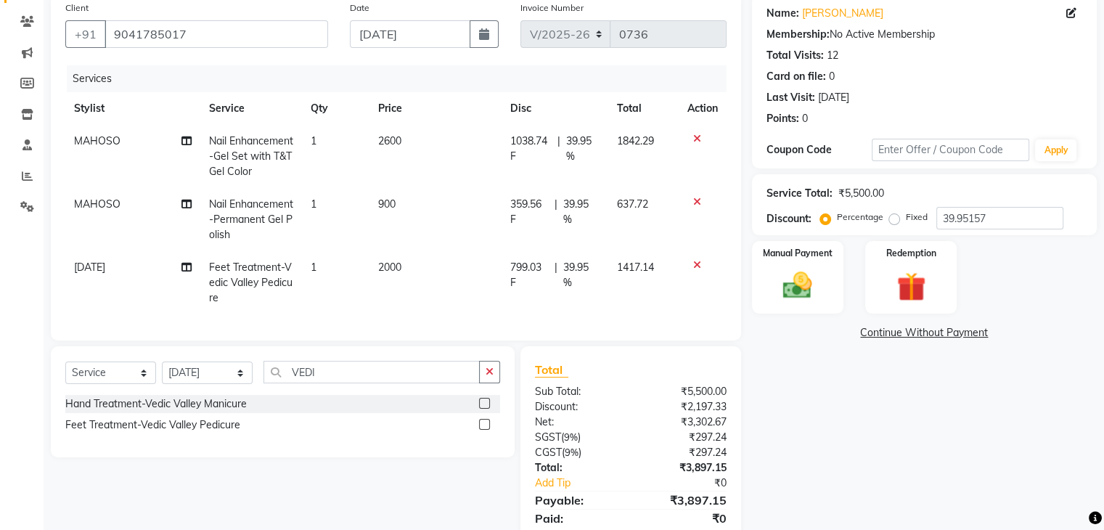
click at [415, 270] on td "2000" at bounding box center [435, 282] width 132 height 63
select select "65568"
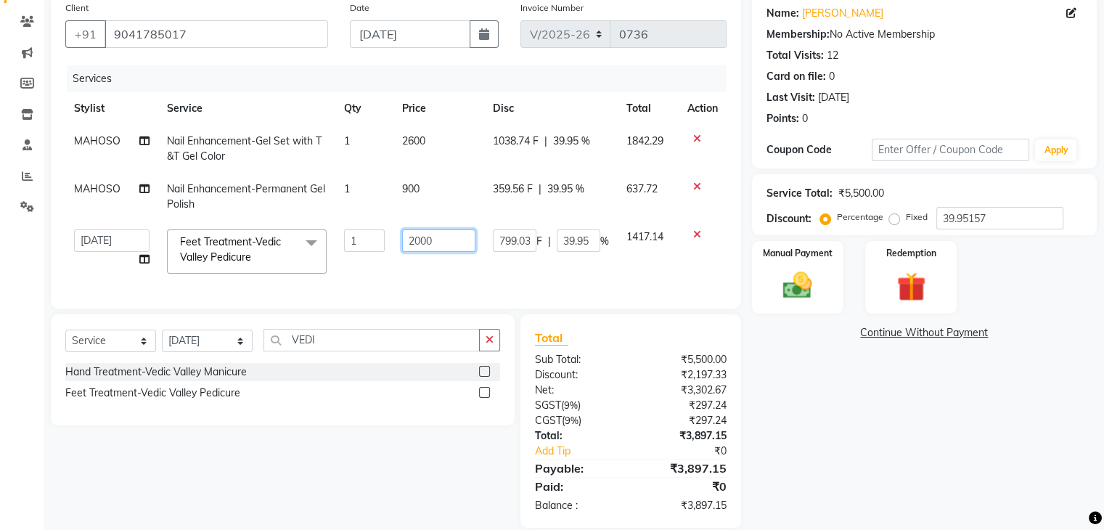
click at [444, 244] on input "2000" at bounding box center [438, 240] width 73 height 22
type input "2"
type input "1000"
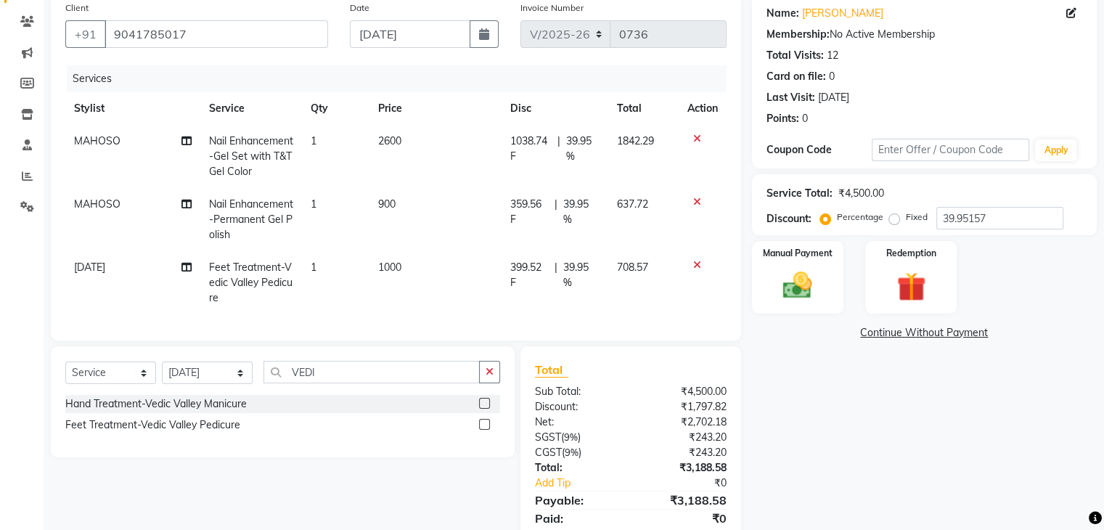
click at [579, 241] on td "359.56 F | 39.95 %" at bounding box center [554, 219] width 107 height 63
select select "62242"
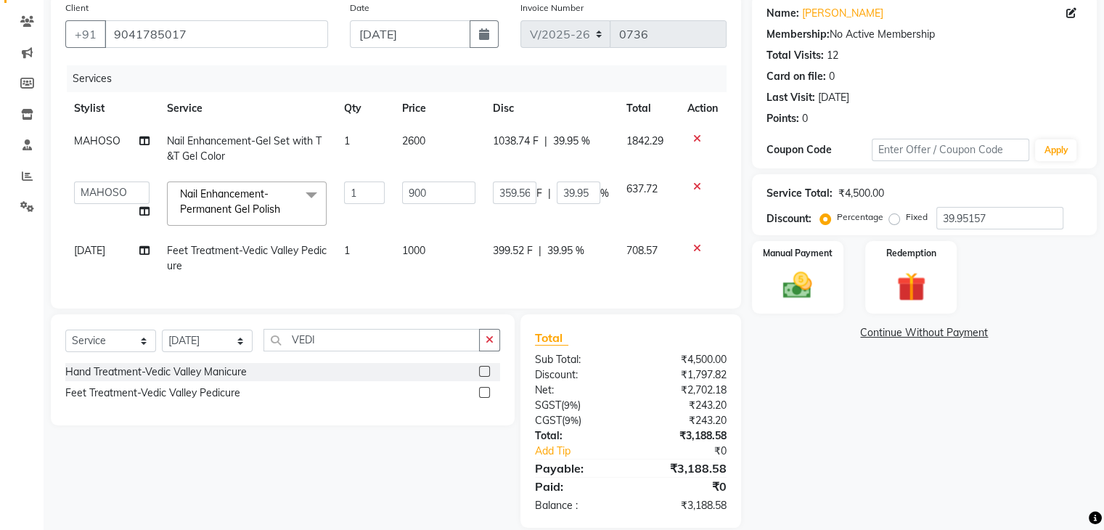
click at [580, 247] on span "39.95 %" at bounding box center [565, 250] width 37 height 15
select select "65568"
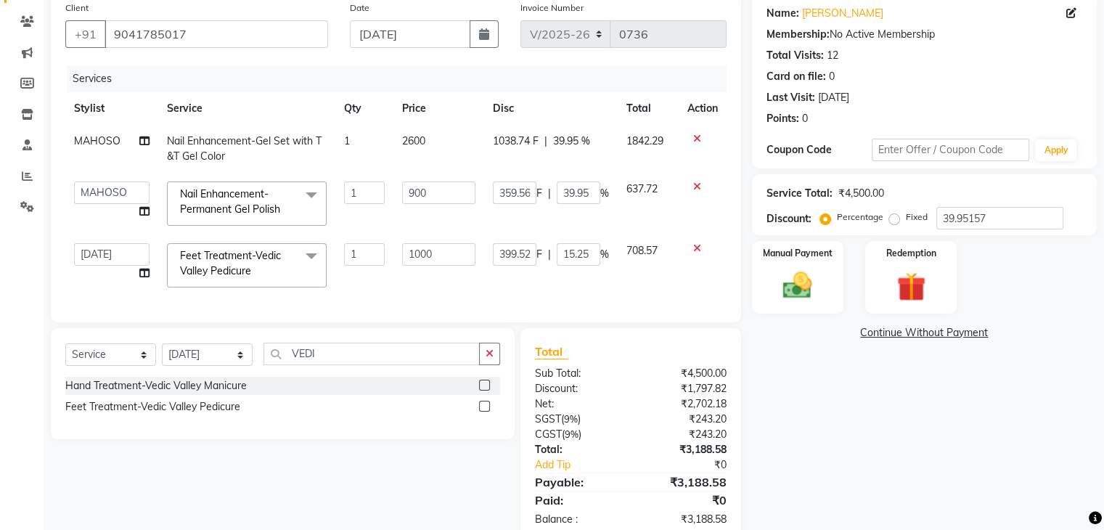
type input "15.254"
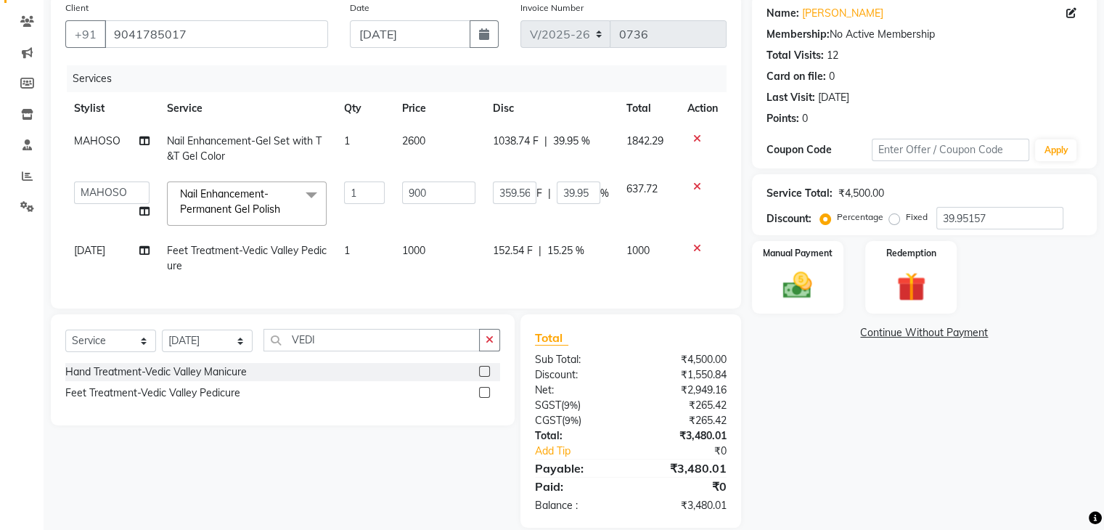
click at [639, 287] on div "Services Stylist Service Qty Price Disc Total Action MAHOSO Nail Enhancement-Ge…" at bounding box center [395, 179] width 661 height 229
click at [789, 303] on div "Manual Payment" at bounding box center [797, 276] width 95 height 75
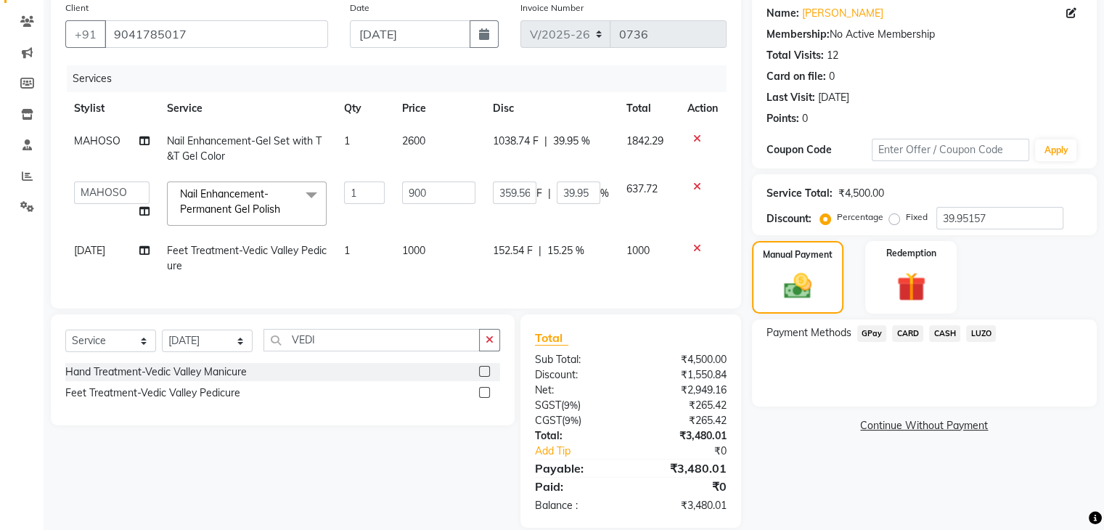
click at [872, 329] on span "GPay" at bounding box center [872, 333] width 30 height 17
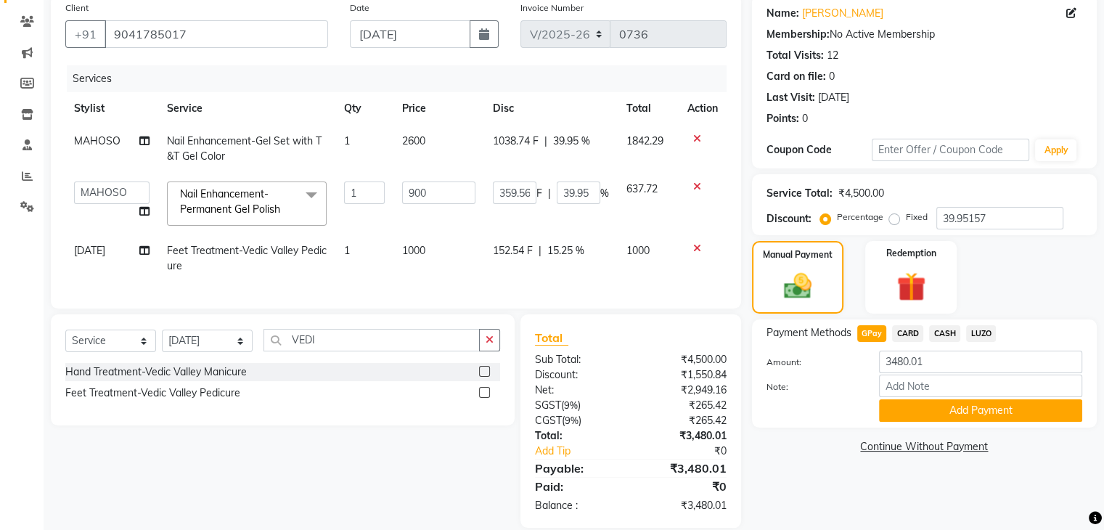
scroll to position [145, 0]
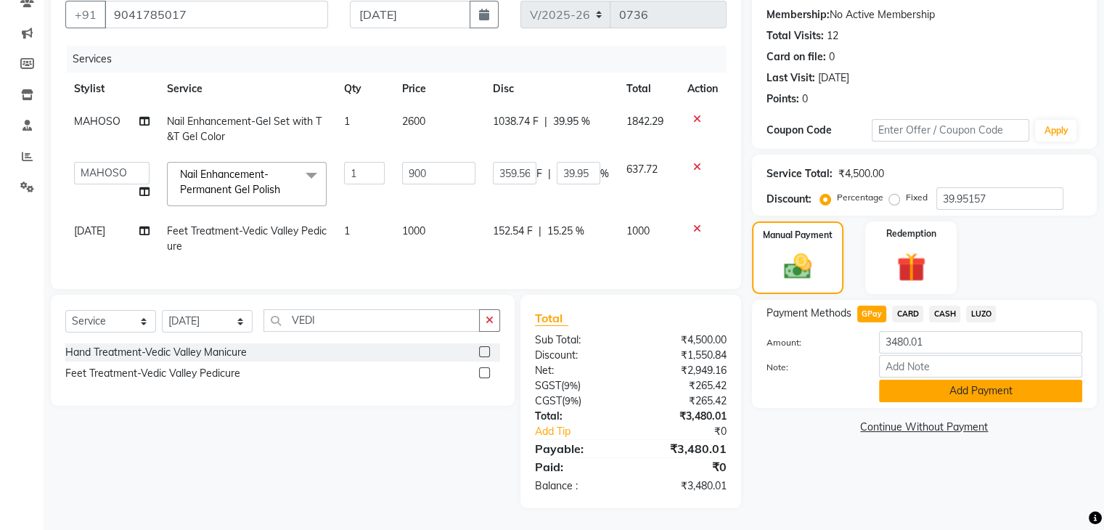
click at [901, 384] on button "Add Payment" at bounding box center [980, 390] width 203 height 22
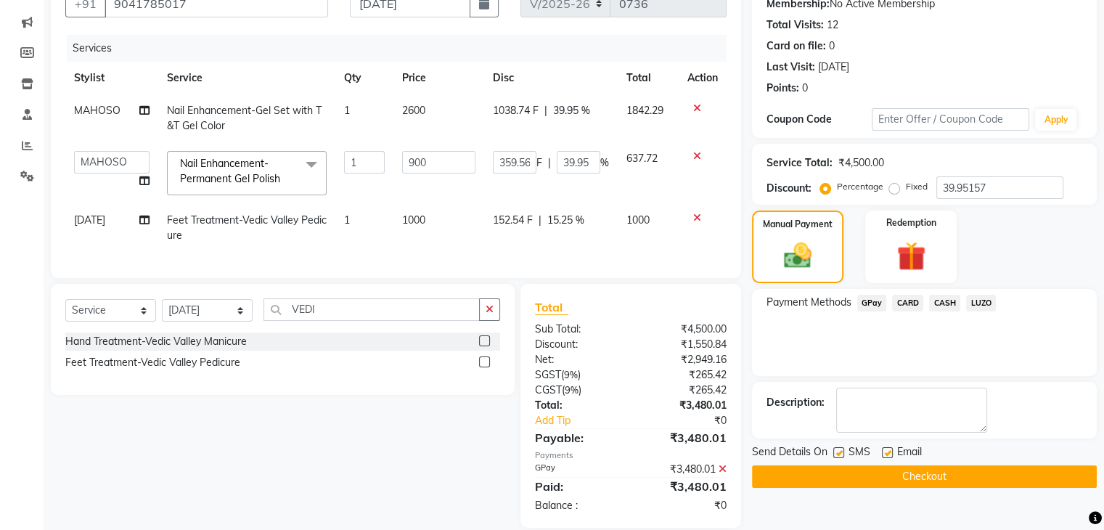
scroll to position [176, 0]
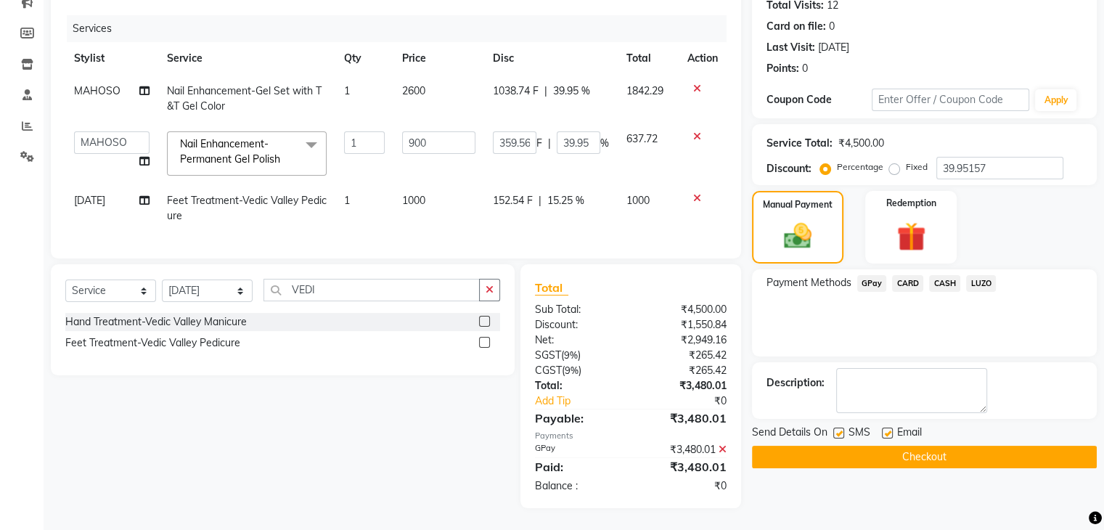
click at [858, 446] on button "Checkout" at bounding box center [924, 457] width 345 height 22
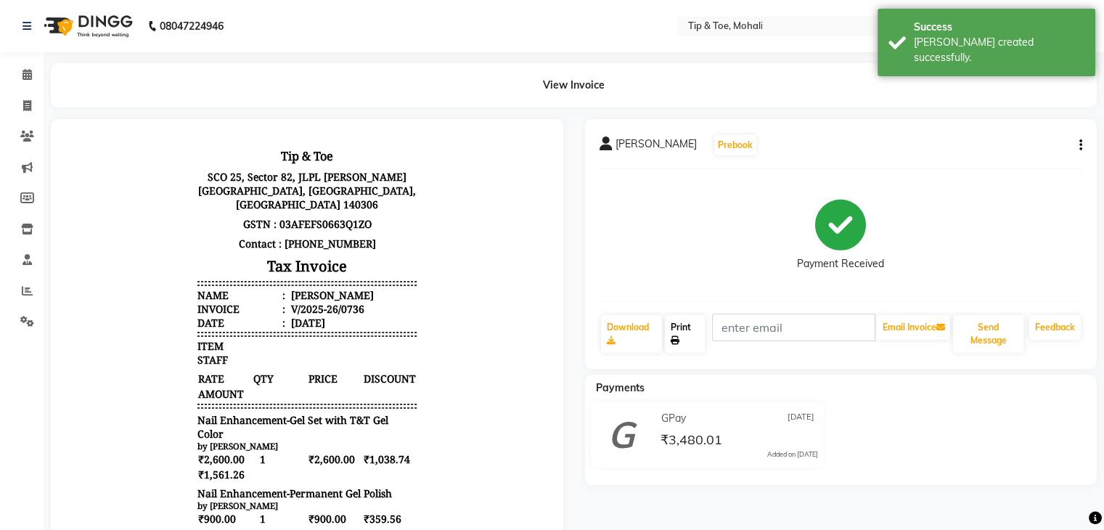
click at [694, 336] on link "Print" at bounding box center [685, 334] width 40 height 38
click at [32, 105] on span at bounding box center [27, 106] width 25 height 17
select select "service"
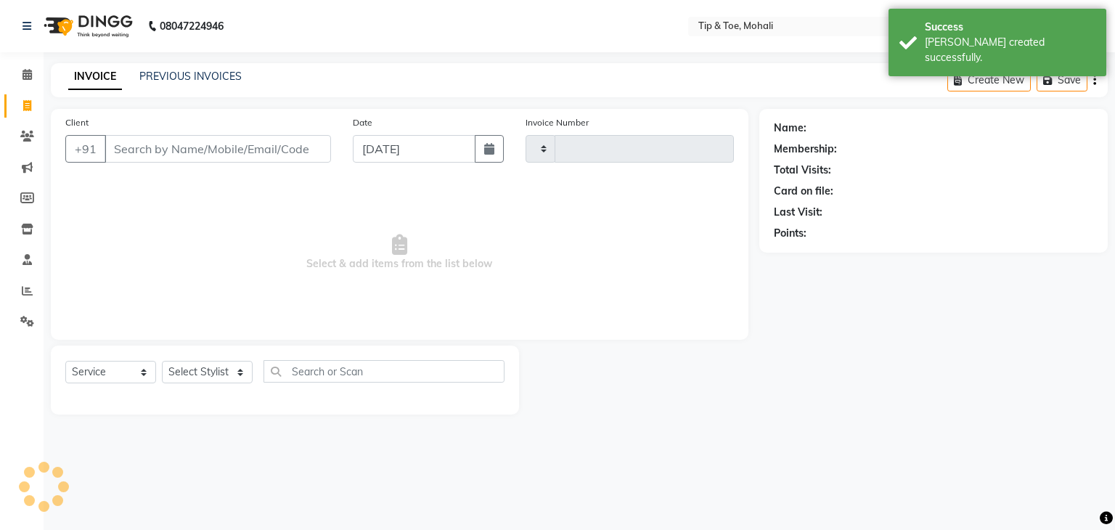
type input "0737"
select select "5835"
click at [23, 293] on icon at bounding box center [27, 290] width 11 height 11
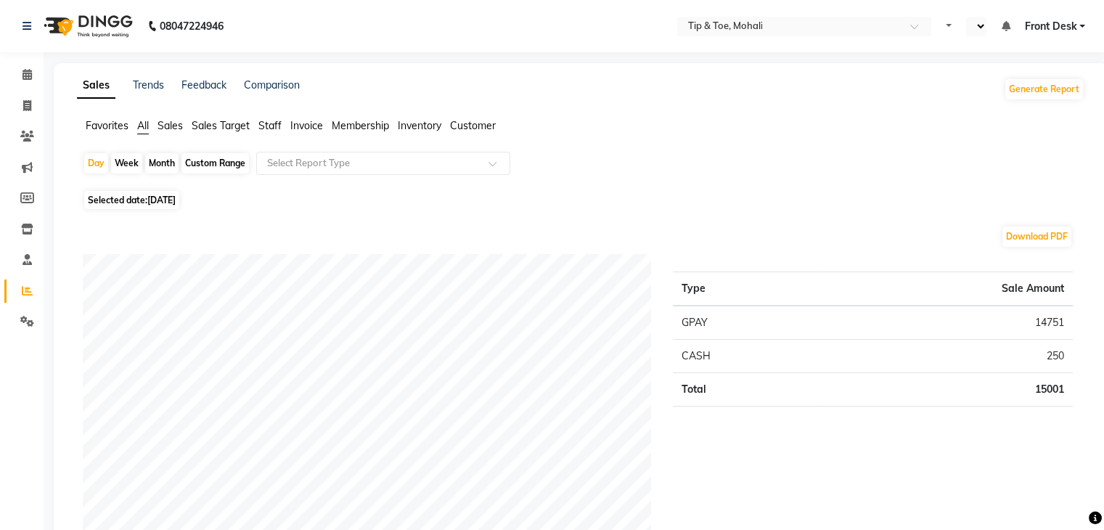
click at [274, 122] on span "Staff" at bounding box center [269, 125] width 23 height 13
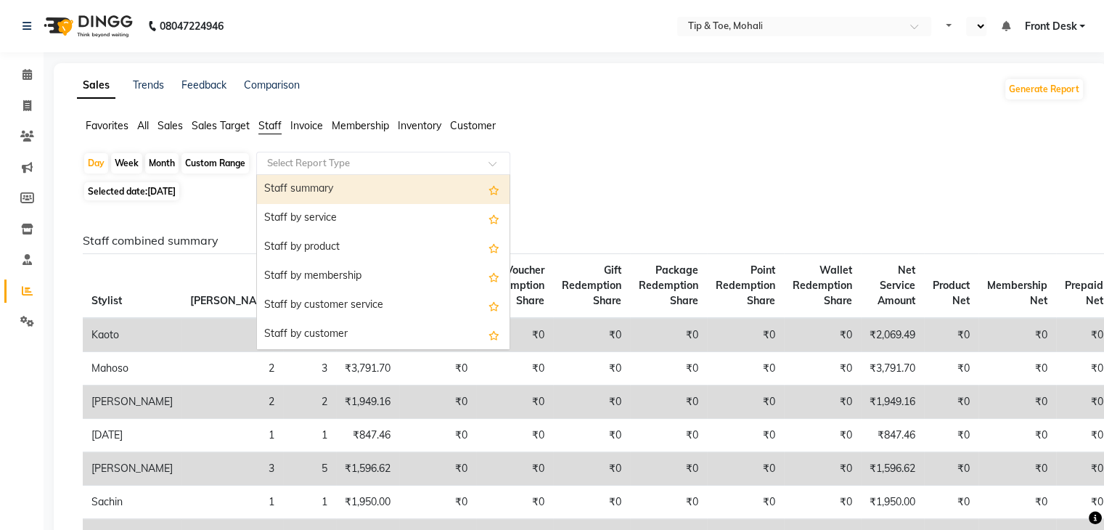
drag, startPoint x: 290, startPoint y: 162, endPoint x: 298, endPoint y: 191, distance: 29.9
click at [298, 175] on ng-select "Select Report Type Staff summary Staff by service Staff by product Staff by mem…" at bounding box center [383, 163] width 254 height 23
click at [298, 191] on div "Staff summary" at bounding box center [383, 189] width 253 height 29
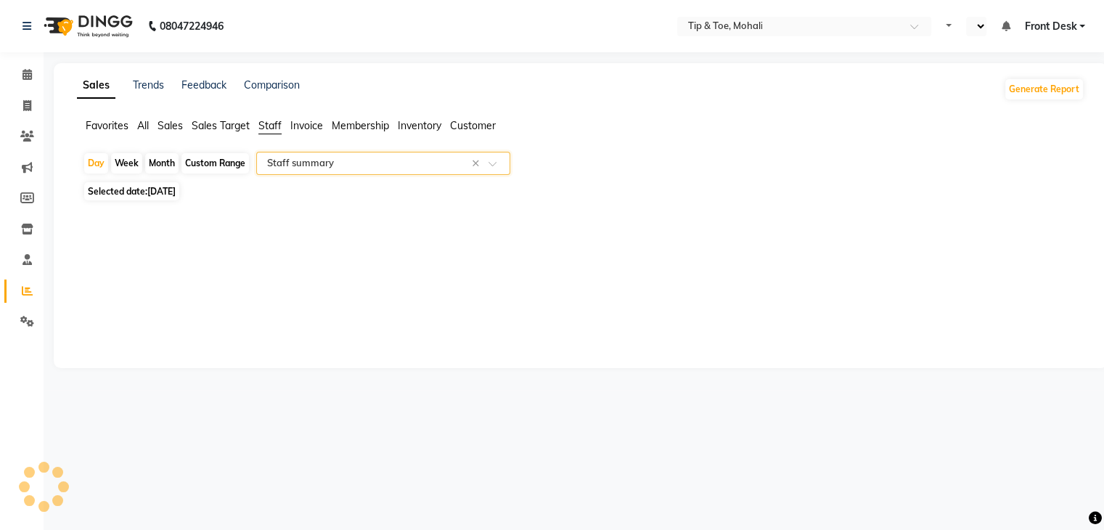
select select "full_report"
select select "pdf"
click at [19, 104] on span at bounding box center [27, 106] width 25 height 17
select select "service"
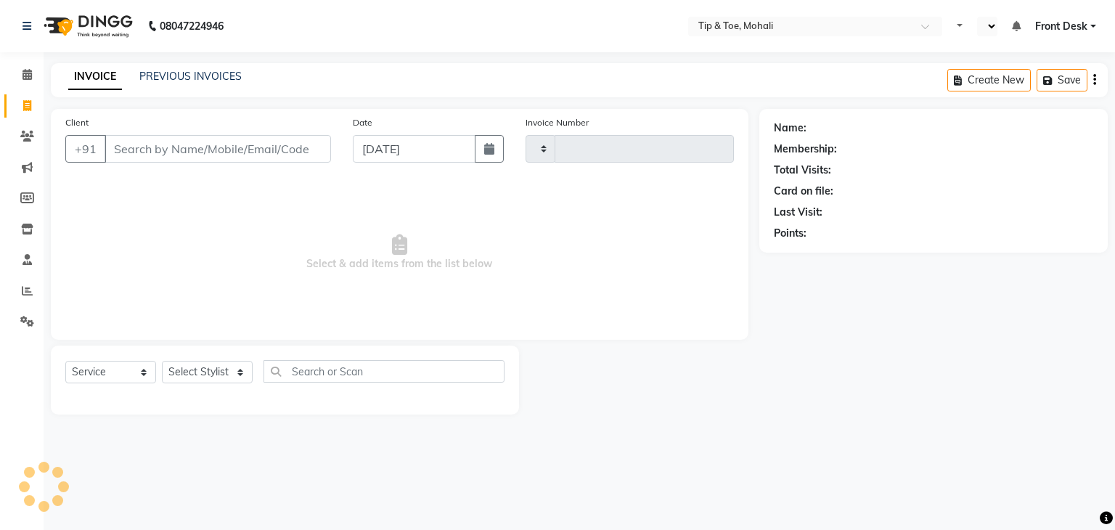
type input "0737"
select select "5835"
